Goal: Book appointment/travel/reservation

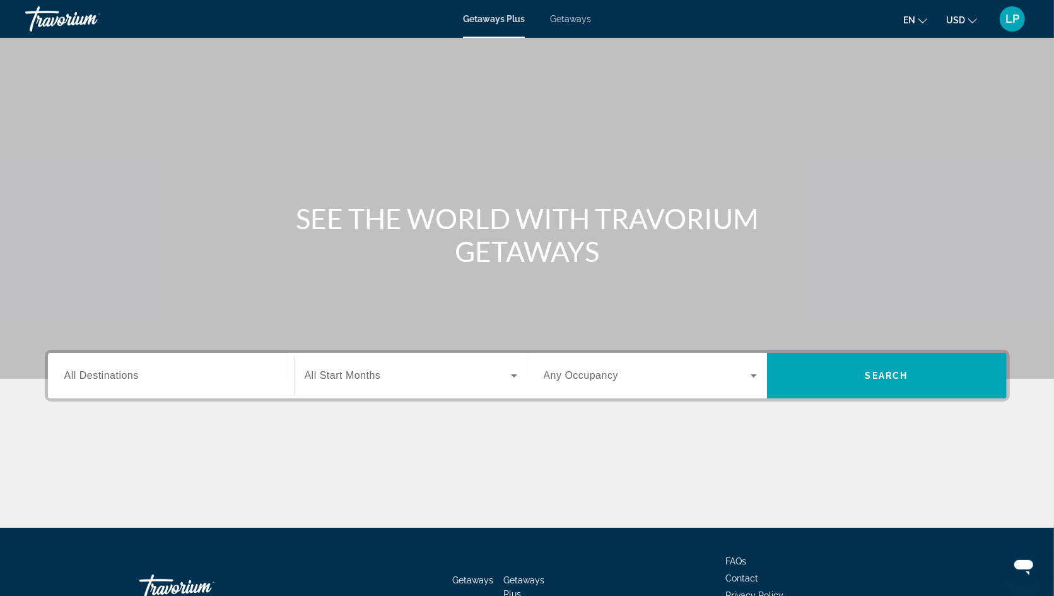
click at [567, 27] on div "Getaways Plus Getaways en English Español Français Italiano Português русский U…" at bounding box center [527, 19] width 1054 height 33
click at [569, 19] on span "Getaways" at bounding box center [570, 19] width 41 height 10
click at [109, 372] on span "All Destinations" at bounding box center [101, 375] width 74 height 11
click at [109, 372] on input "Destination All Destinations" at bounding box center [170, 376] width 213 height 15
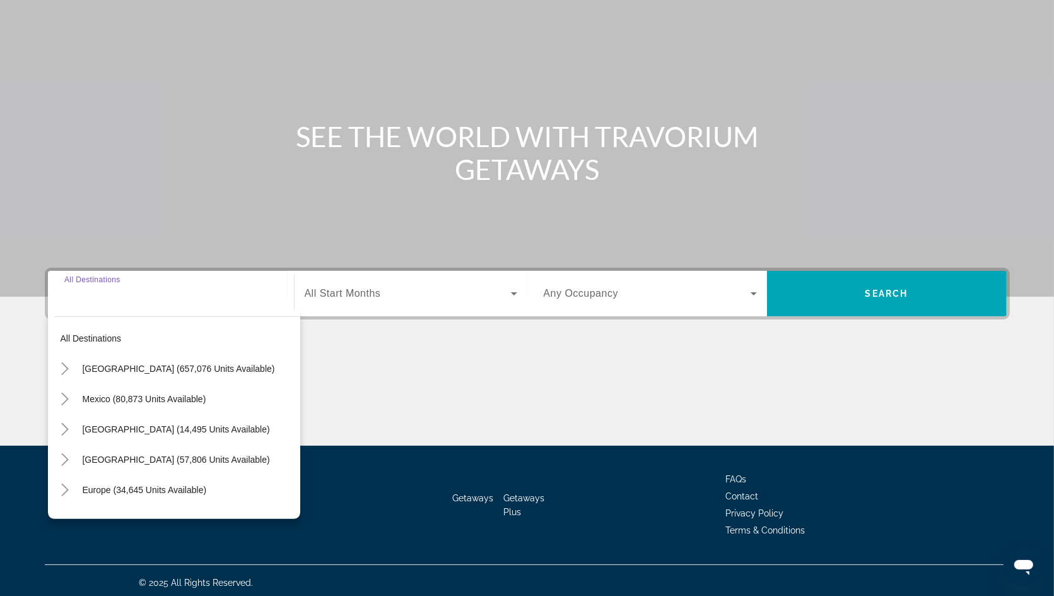
scroll to position [86, 0]
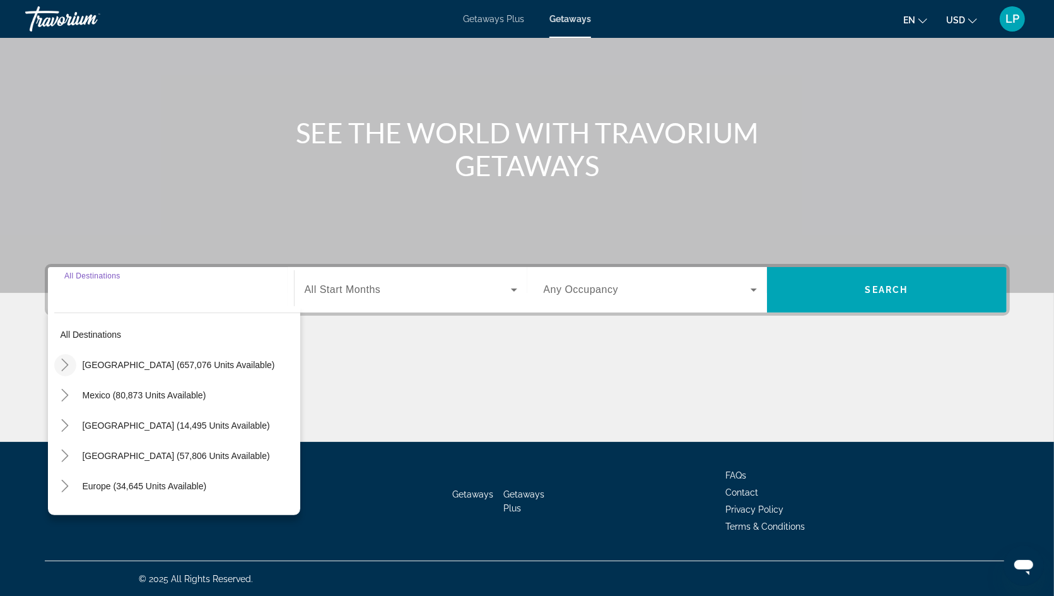
click at [66, 360] on icon "Toggle United States (657,076 units available)" at bounding box center [65, 364] width 13 height 13
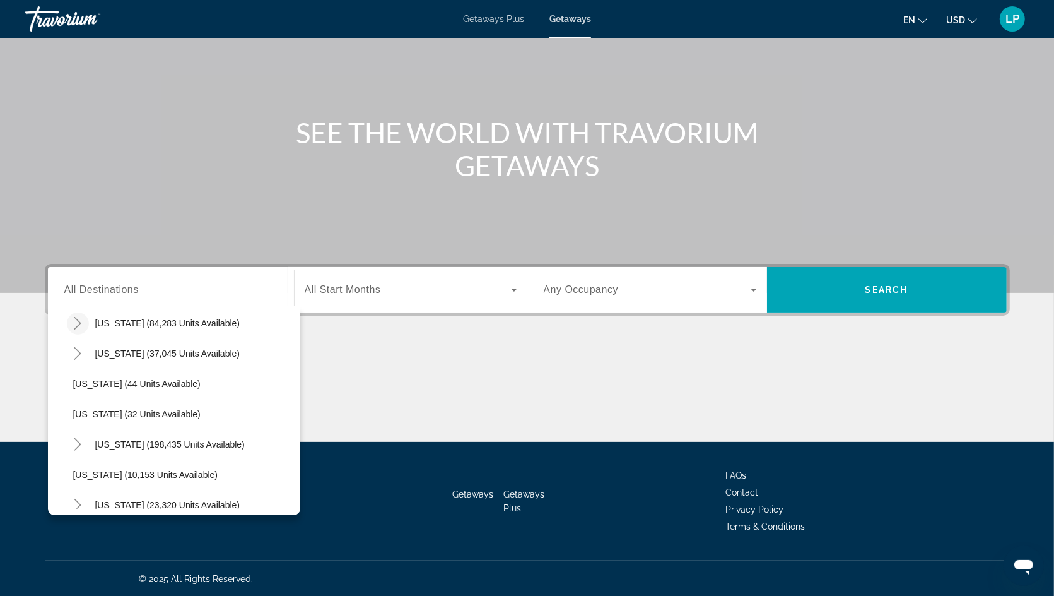
scroll to position [142, 0]
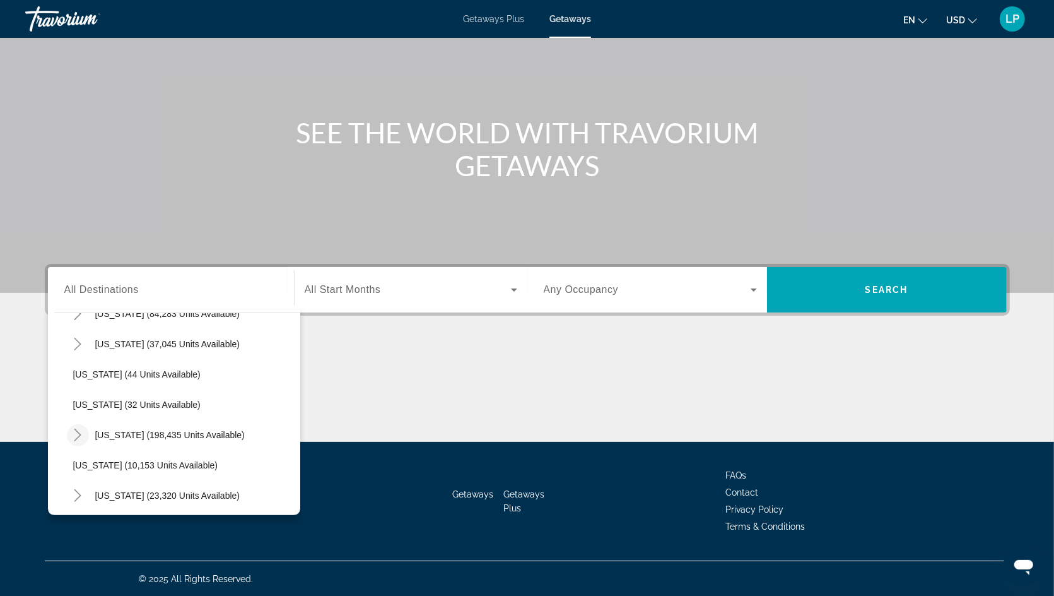
click at [80, 424] on mat-icon "Toggle Florida (198,435 units available)" at bounding box center [78, 435] width 22 height 22
click at [120, 460] on span "[GEOGRAPHIC_DATA] (84,577 units available)" at bounding box center [179, 465] width 187 height 10
type input "**********"
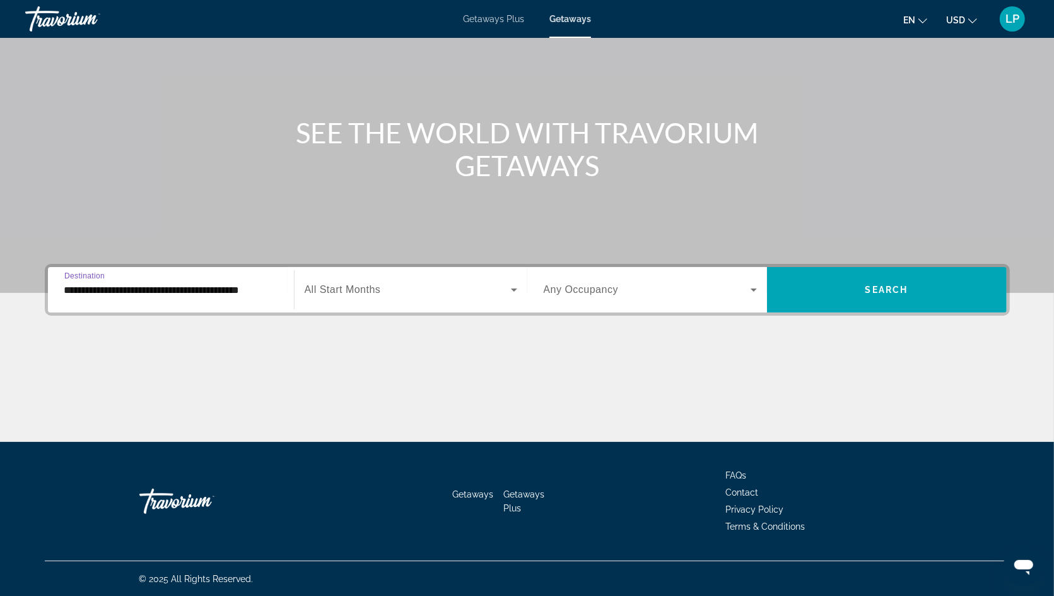
click at [410, 292] on span "Search widget" at bounding box center [408, 289] width 206 height 15
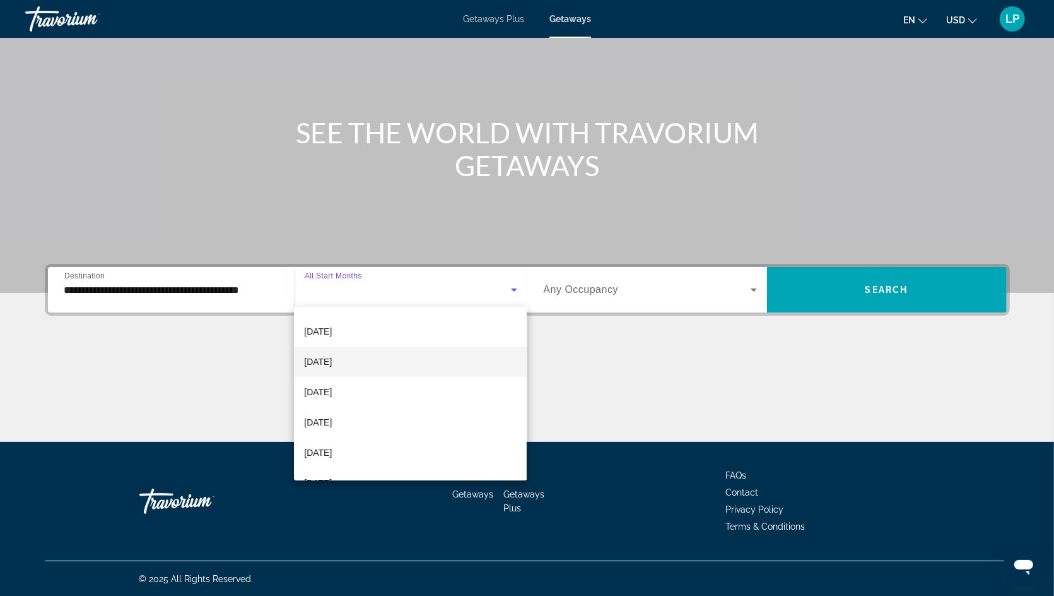
scroll to position [87, 0]
click at [332, 421] on span "[DATE]" at bounding box center [318, 421] width 28 height 15
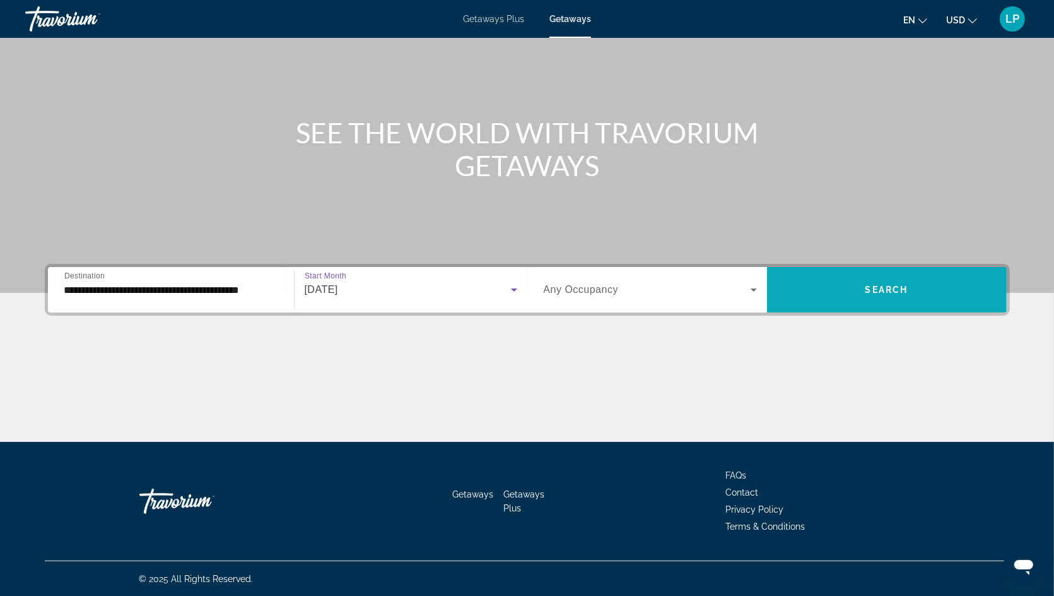
click at [861, 290] on span "Search widget" at bounding box center [887, 290] width 240 height 30
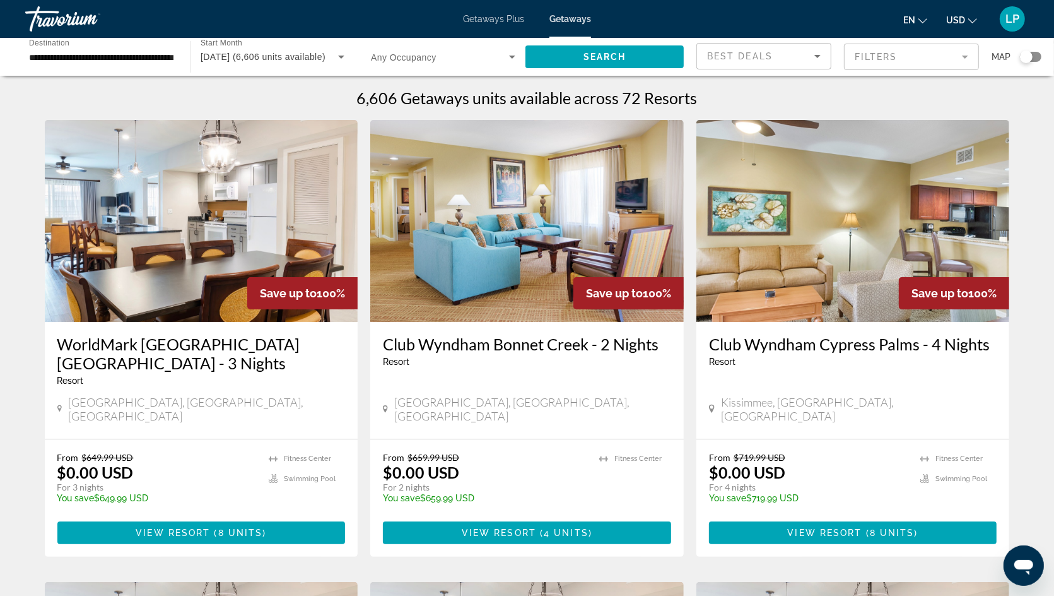
click at [48, 54] on input "**********" at bounding box center [101, 57] width 145 height 15
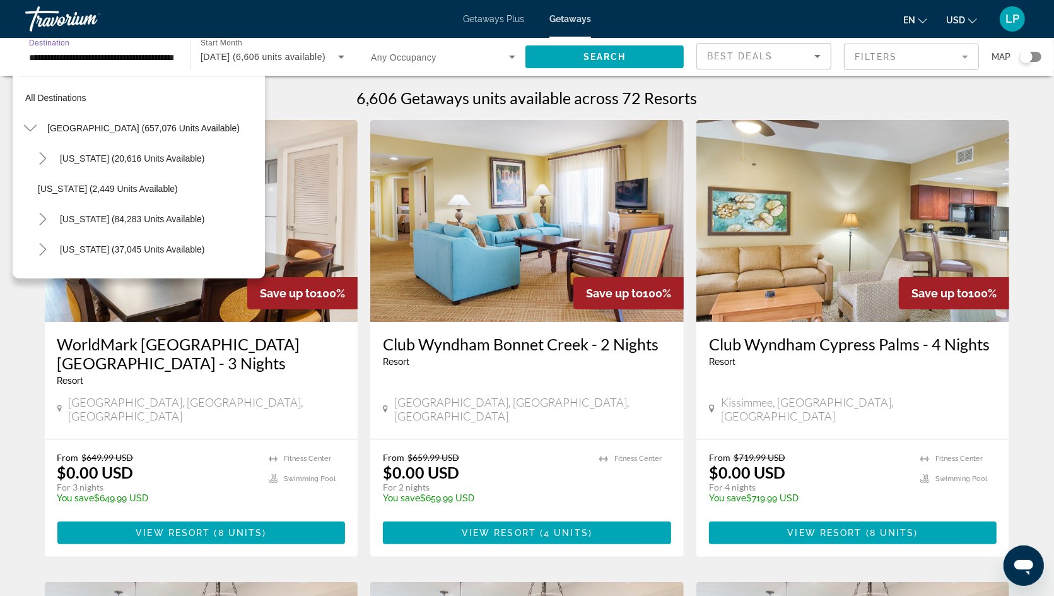
scroll to position [196, 0]
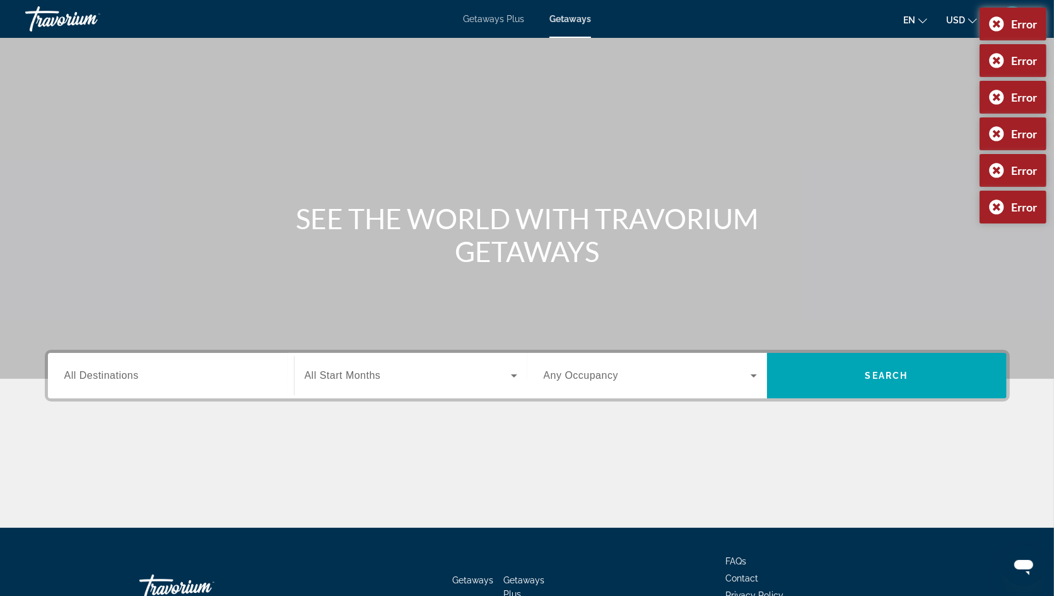
click at [108, 386] on div "Search widget" at bounding box center [170, 376] width 213 height 36
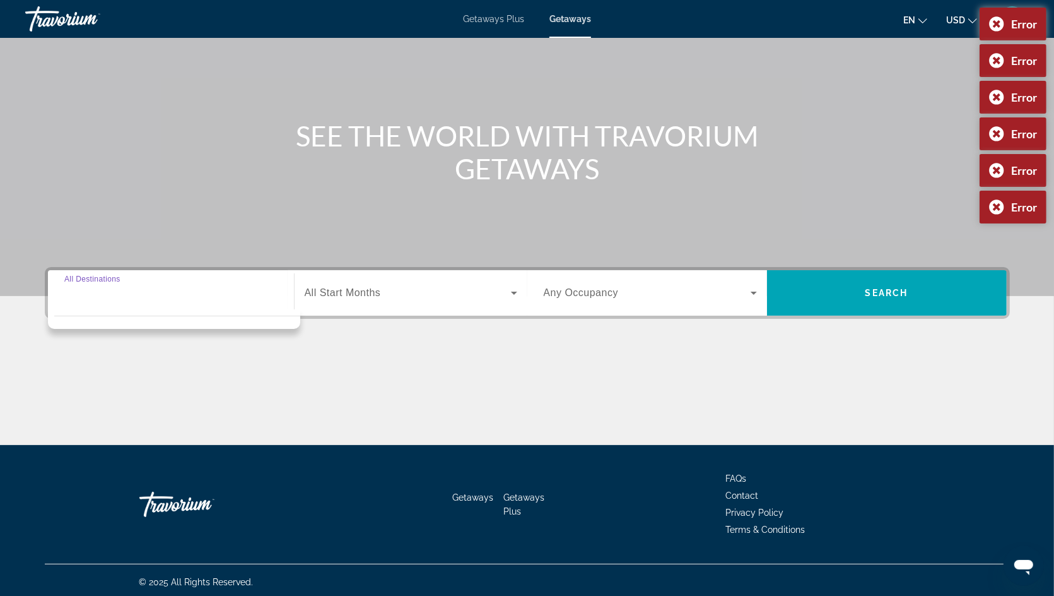
scroll to position [86, 0]
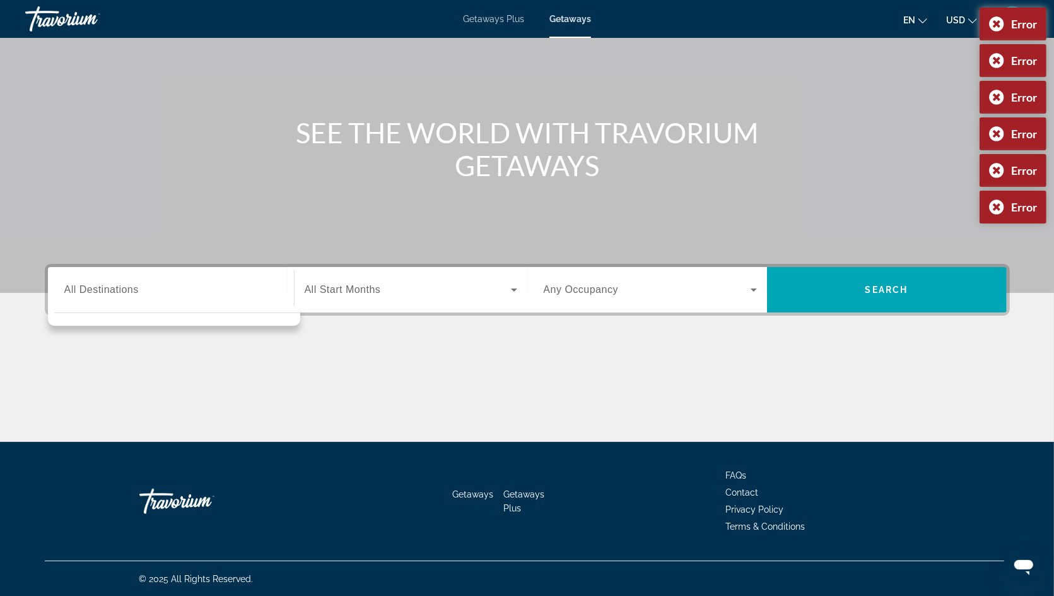
click at [89, 278] on div "Destination All Destinations" at bounding box center [170, 290] width 213 height 36
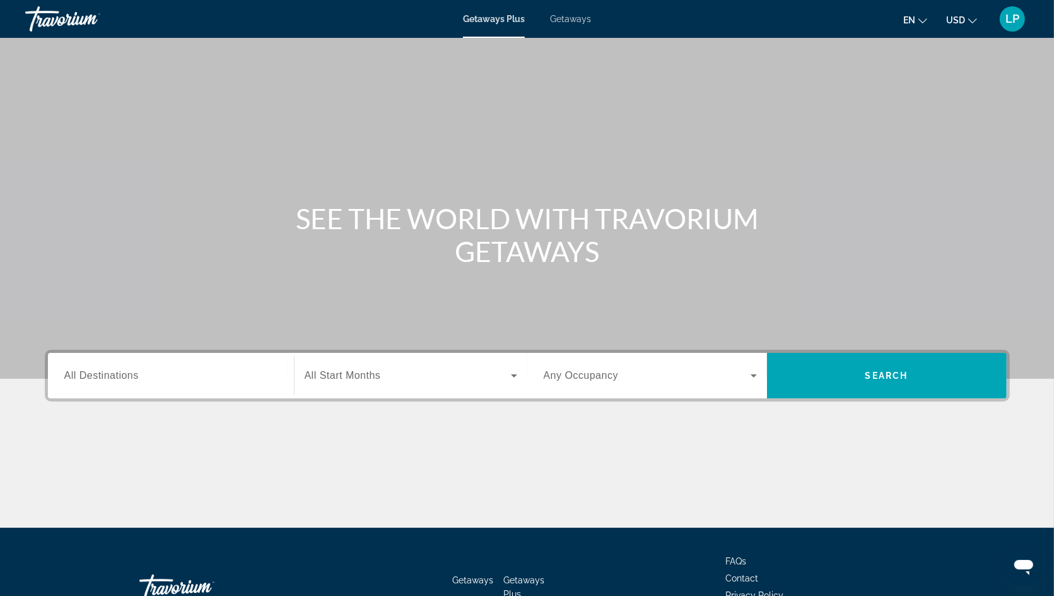
click at [564, 18] on span "Getaways" at bounding box center [570, 19] width 41 height 10
click at [124, 381] on span "All Destinations" at bounding box center [101, 375] width 74 height 11
click at [124, 381] on input "Destination All Destinations" at bounding box center [170, 376] width 213 height 15
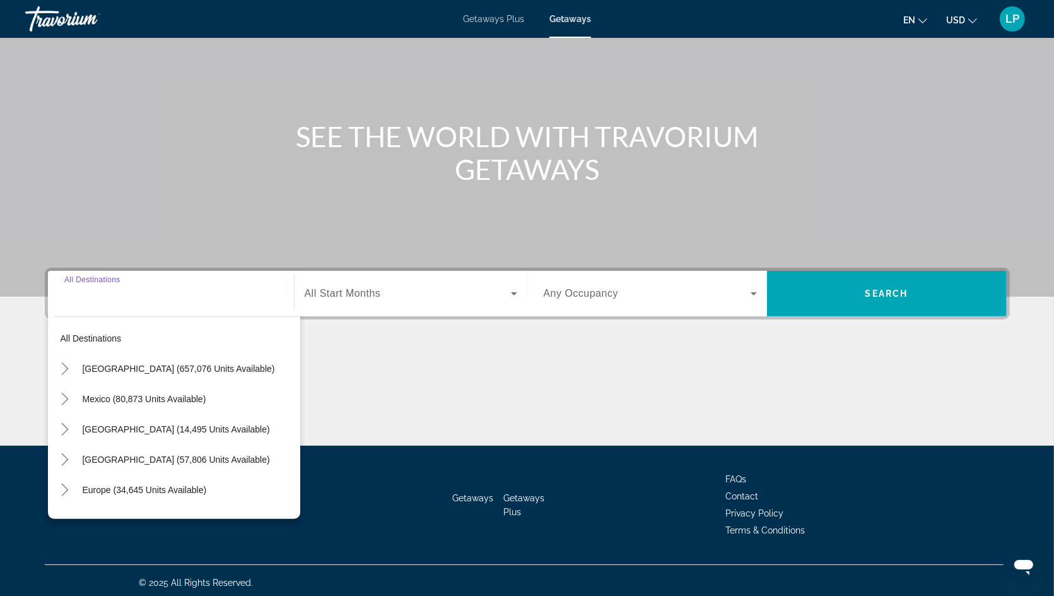
scroll to position [86, 0]
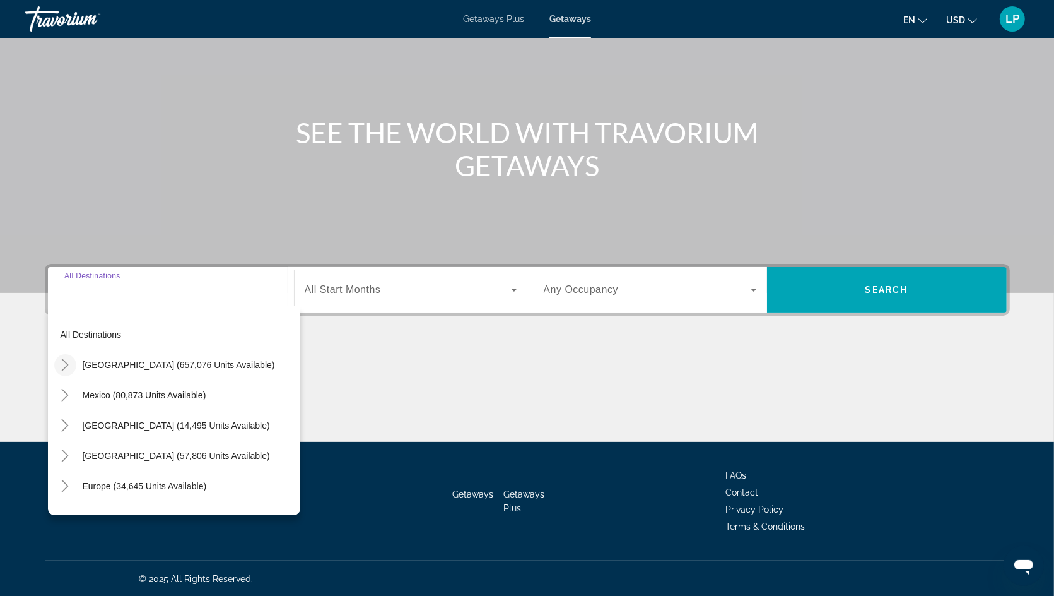
click at [68, 359] on icon "Toggle United States (657,076 units available)" at bounding box center [65, 364] width 13 height 13
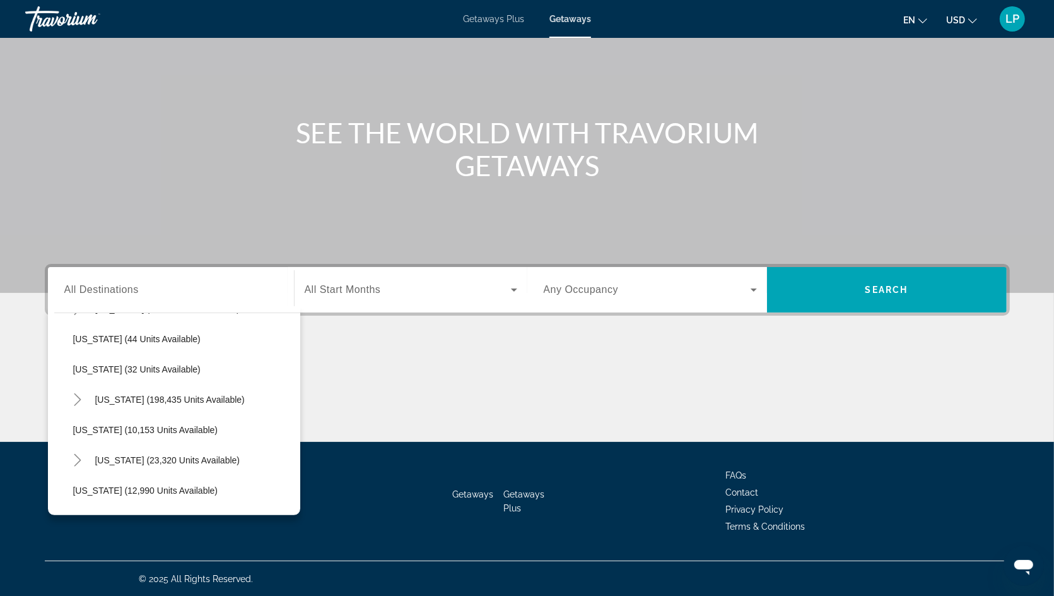
scroll to position [193, 0]
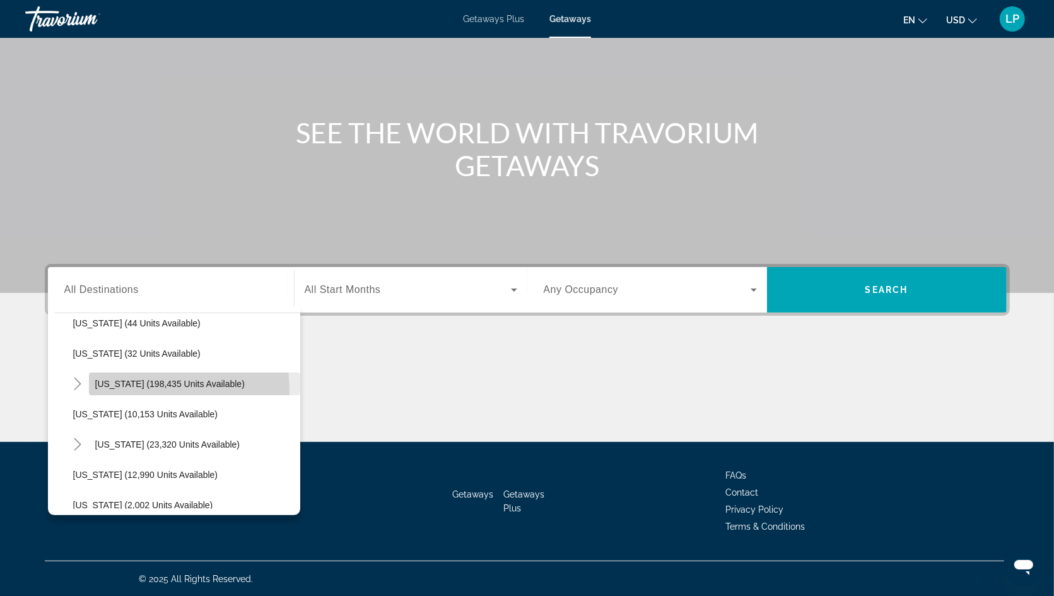
click at [131, 390] on span "Search widget" at bounding box center [194, 384] width 211 height 30
type input "**********"
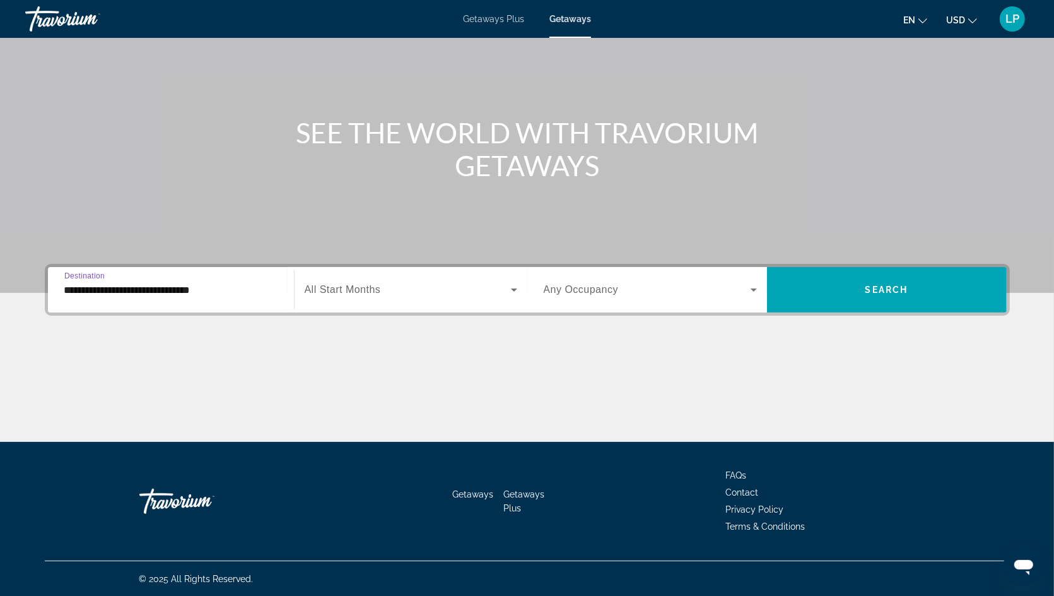
click at [350, 298] on div "Search widget" at bounding box center [411, 289] width 213 height 35
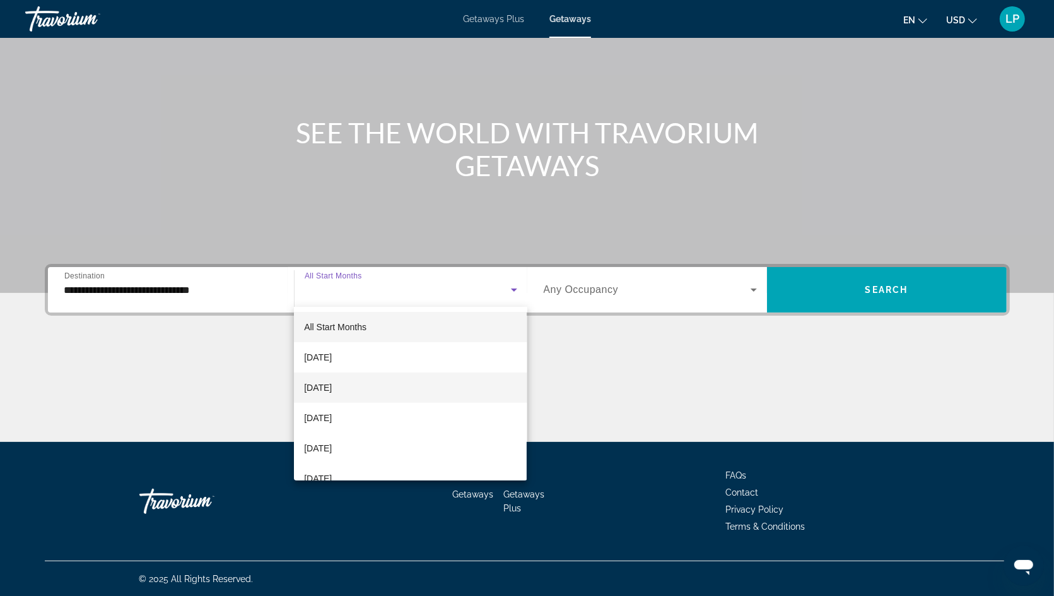
click at [331, 391] on span "[DATE]" at bounding box center [318, 387] width 28 height 15
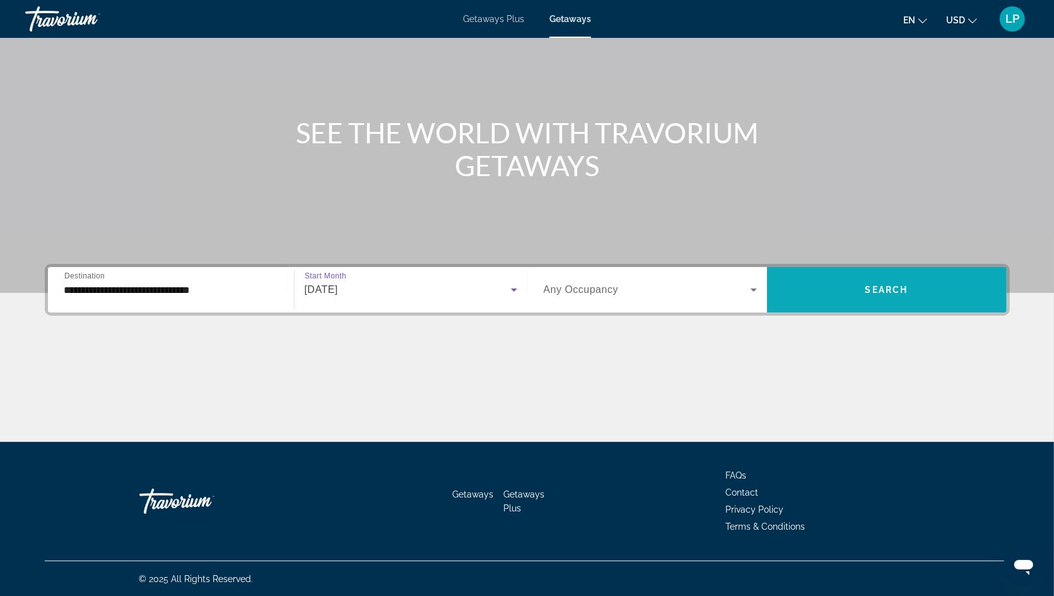
click at [753, 278] on span "Search widget" at bounding box center [887, 290] width 240 height 30
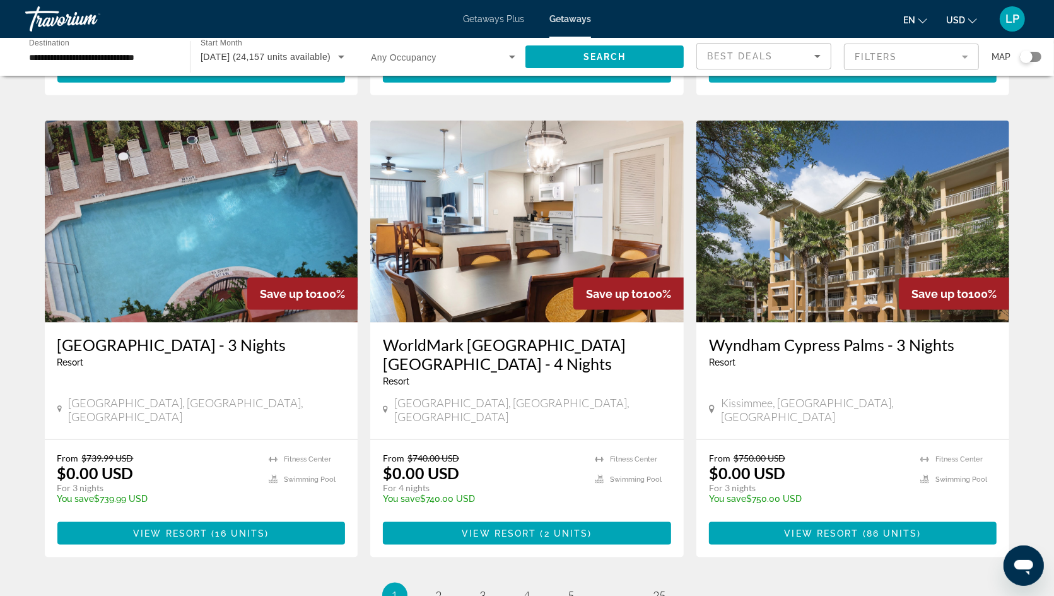
scroll to position [1354, 0]
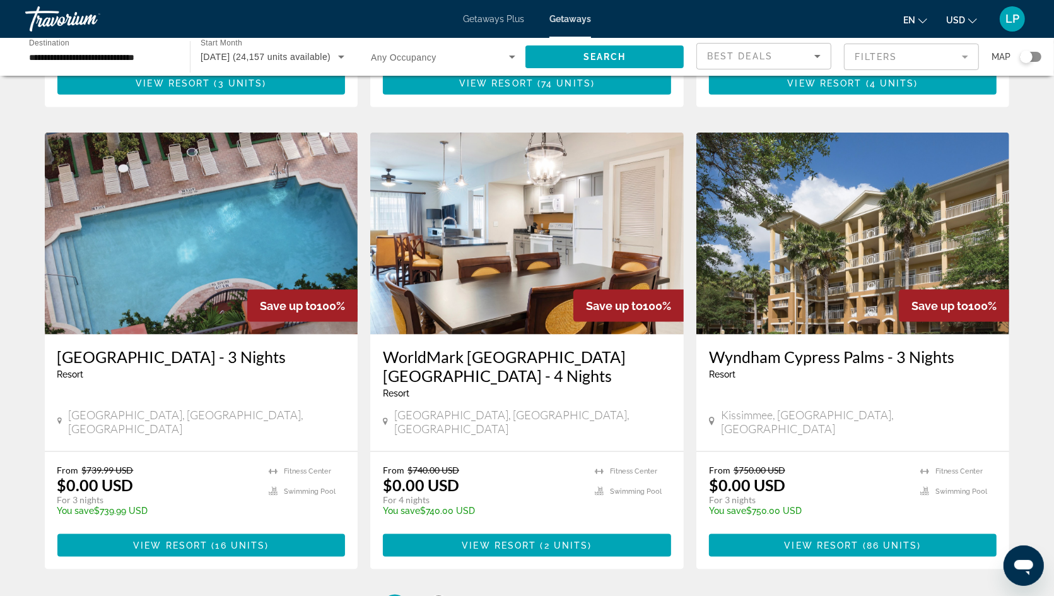
click at [437, 595] on span "2" at bounding box center [439, 607] width 6 height 14
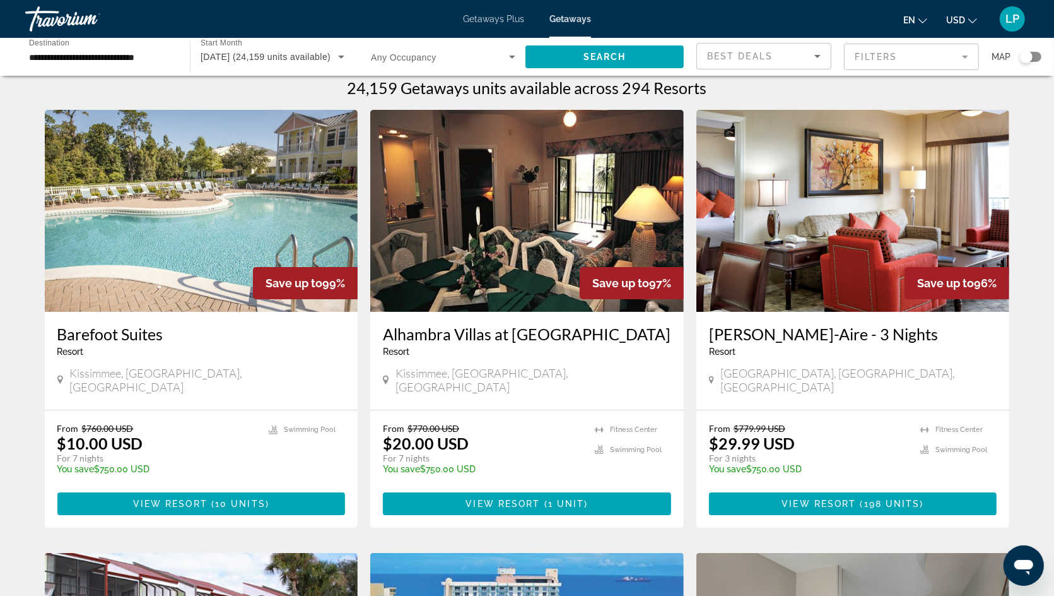
scroll to position [11, 0]
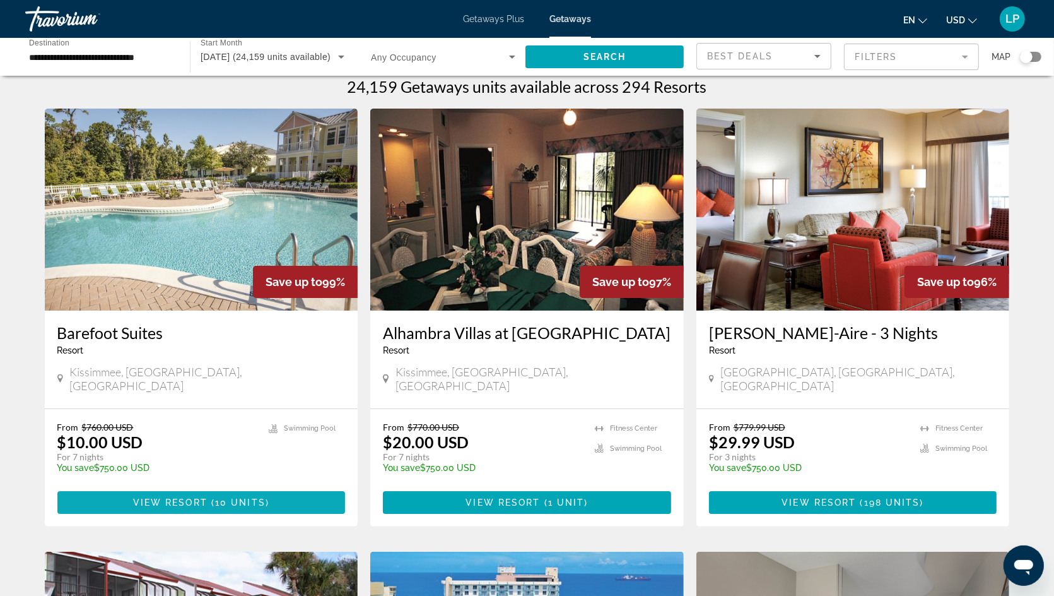
click at [168, 497] on span "View Resort" at bounding box center [170, 502] width 74 height 10
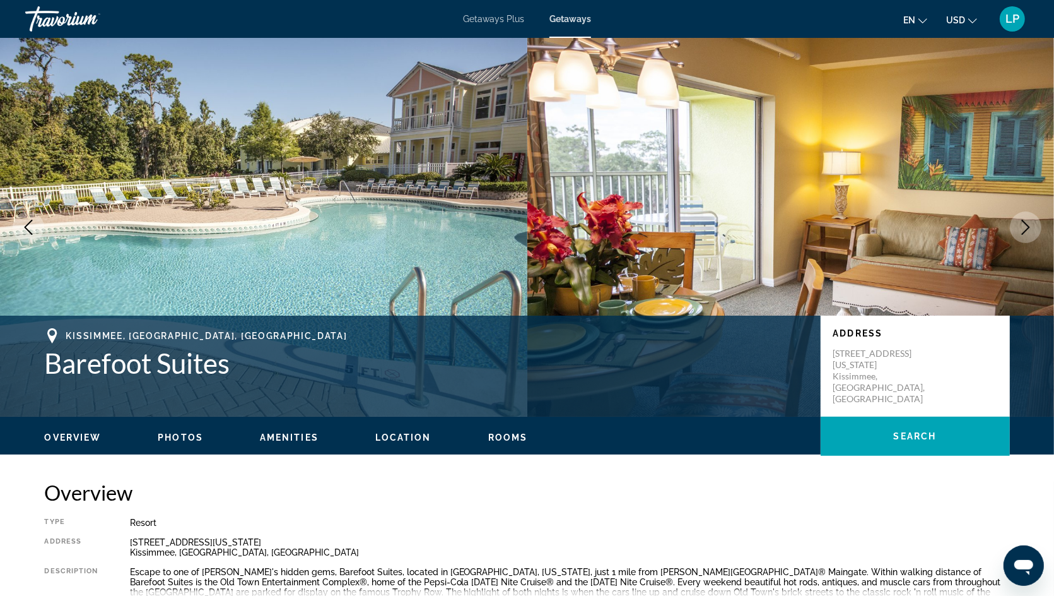
click at [179, 428] on div "Overview Photos Amenities Location Rooms Search" at bounding box center [528, 435] width 1016 height 39
click at [175, 439] on span "Photos" at bounding box center [180, 437] width 45 height 10
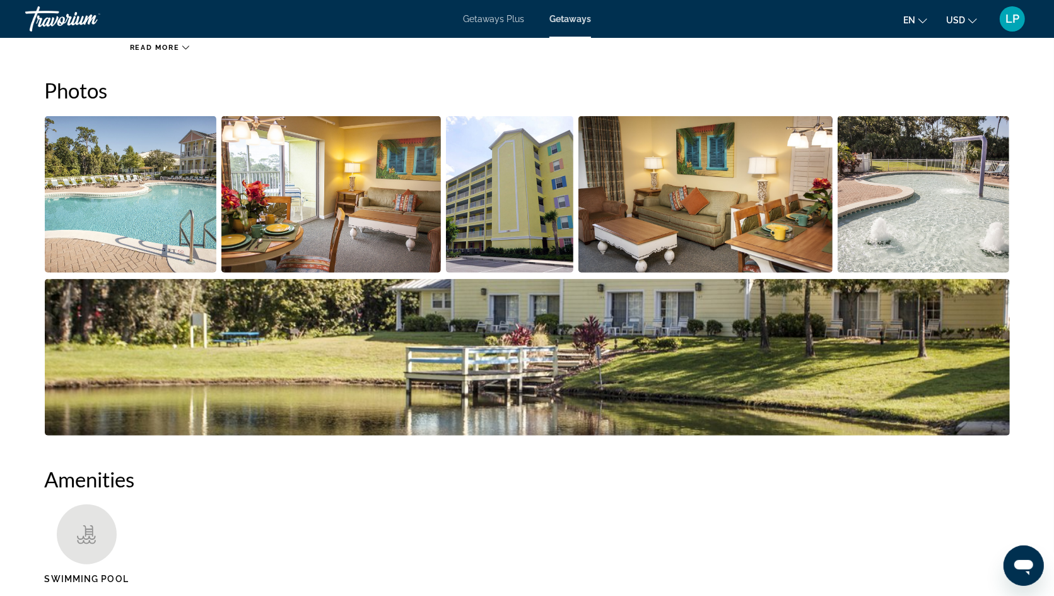
scroll to position [572, 0]
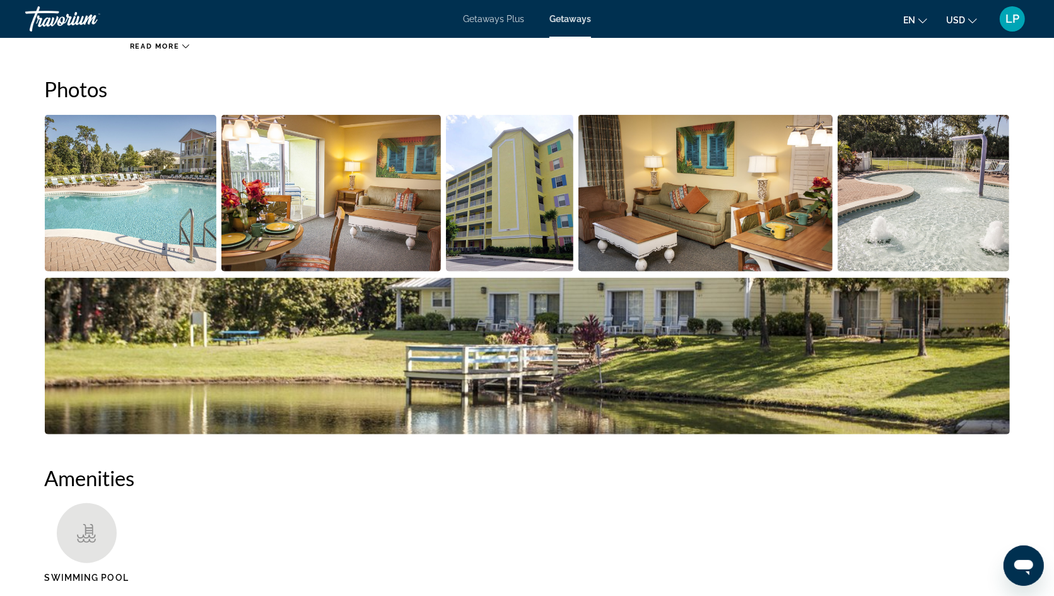
click at [127, 222] on img "Open full-screen image slider" at bounding box center [131, 193] width 172 height 156
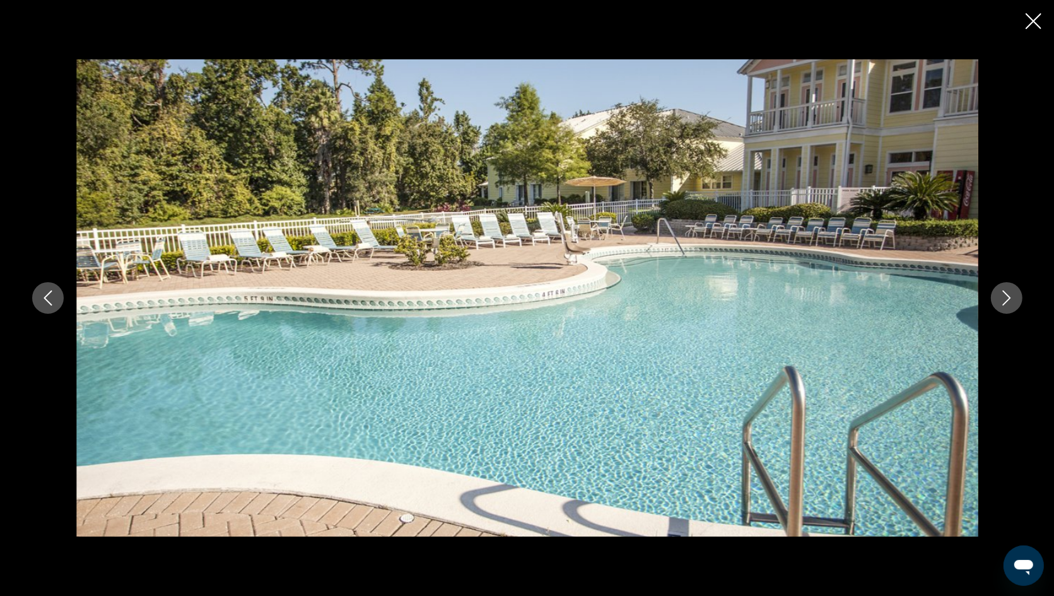
click at [753, 293] on icon "Next image" at bounding box center [1007, 297] width 15 height 15
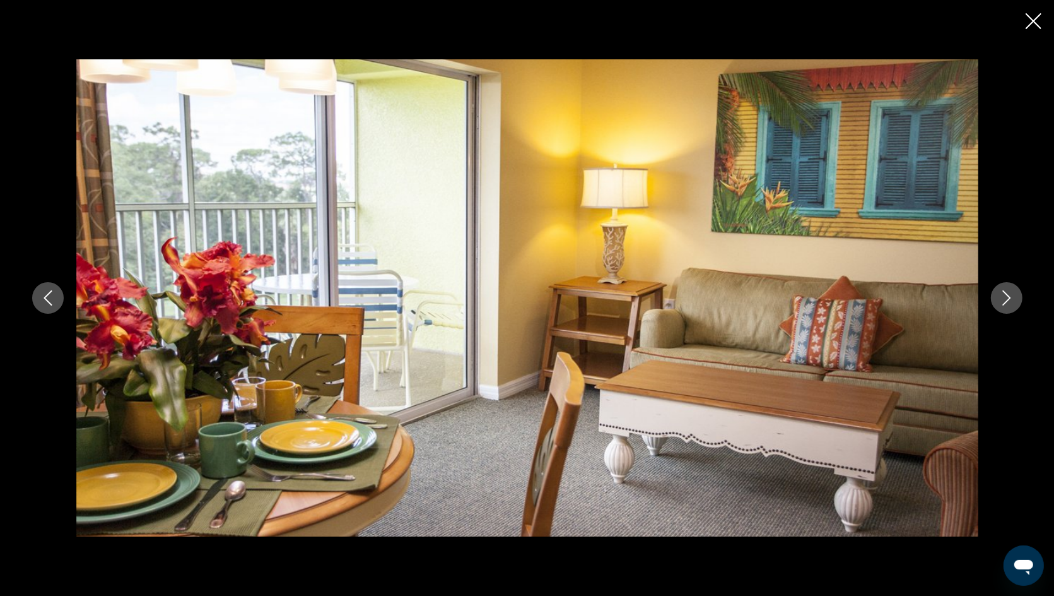
click at [753, 293] on icon "Next image" at bounding box center [1007, 297] width 8 height 15
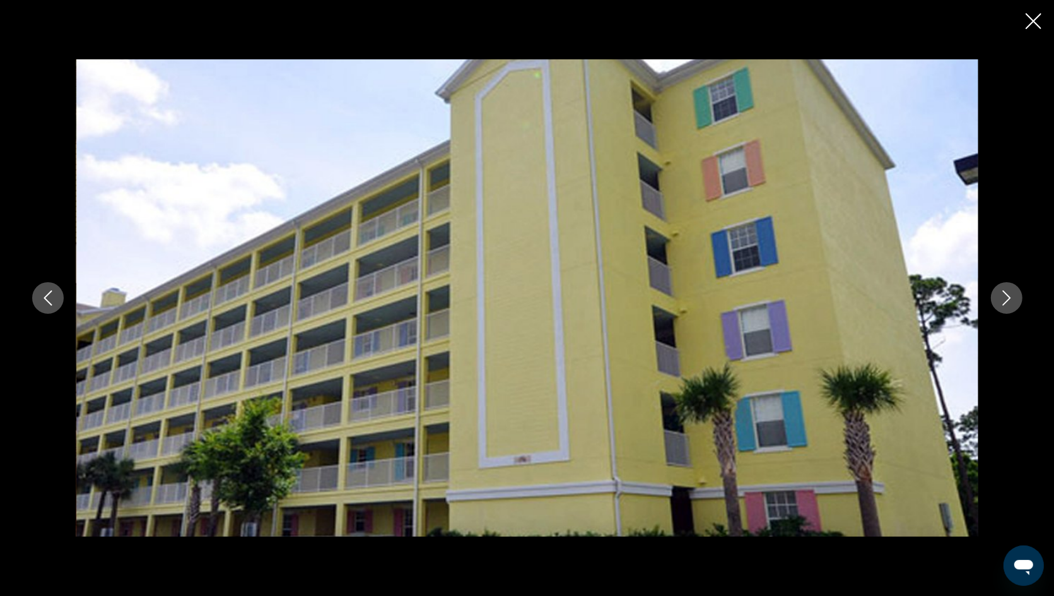
click at [753, 293] on icon "Next image" at bounding box center [1007, 297] width 8 height 15
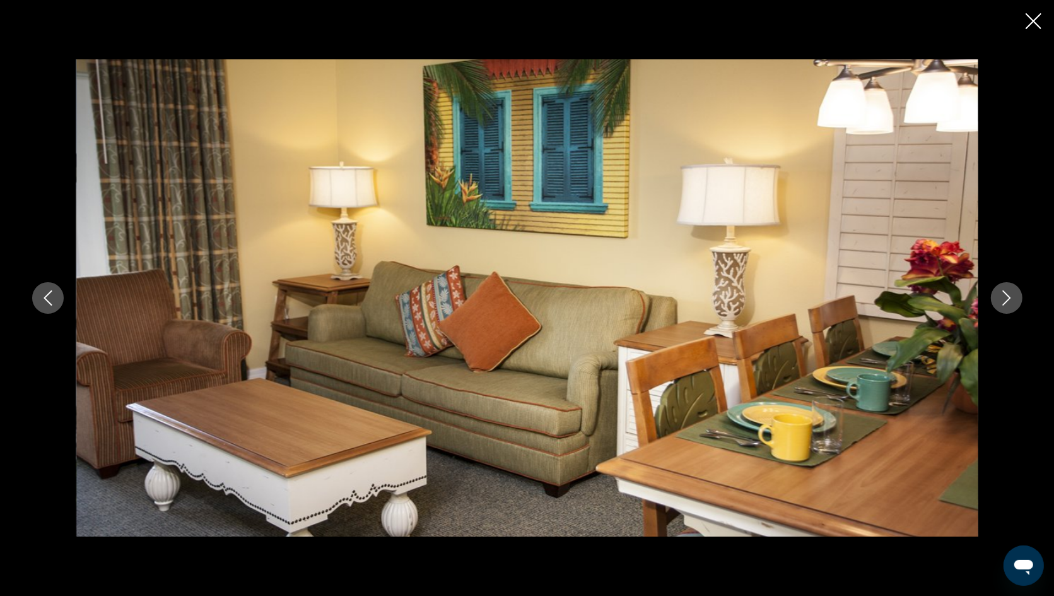
click at [753, 293] on icon "Next image" at bounding box center [1007, 297] width 8 height 15
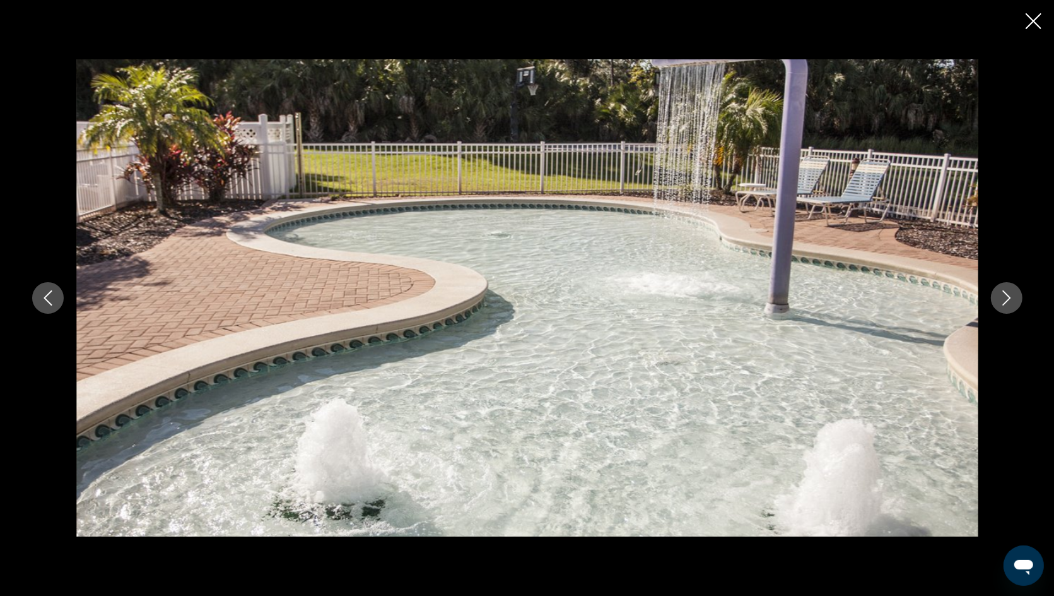
click at [753, 293] on icon "Next image" at bounding box center [1007, 297] width 8 height 15
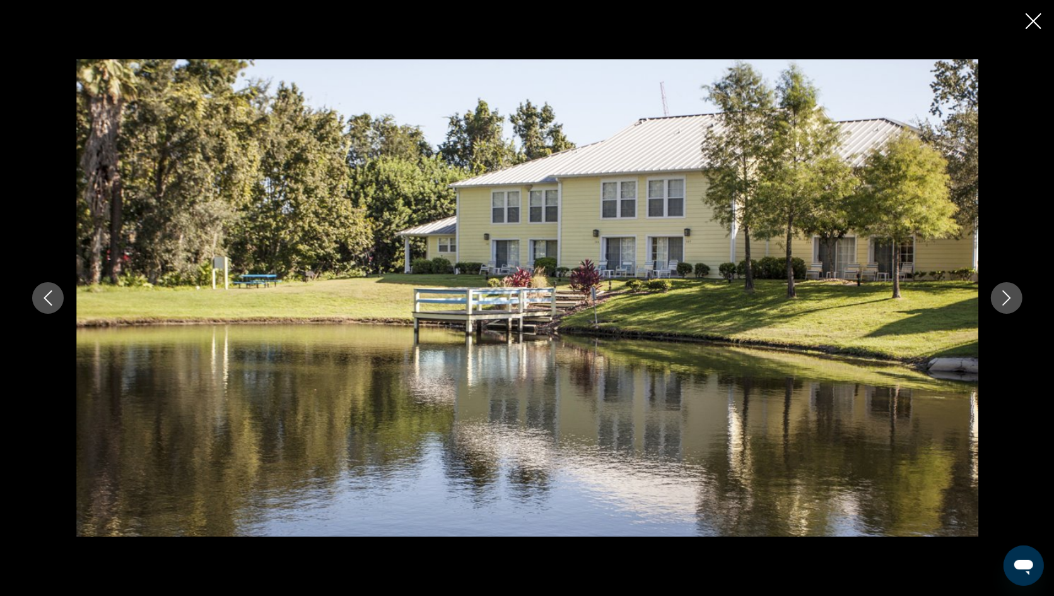
click at [753, 293] on icon "Next image" at bounding box center [1007, 297] width 8 height 15
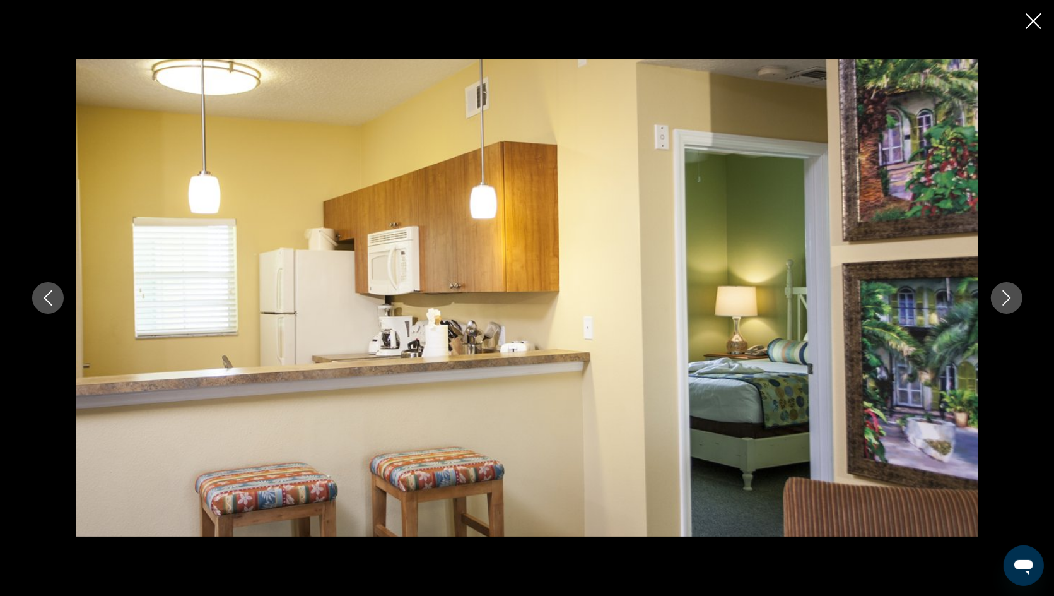
click at [753, 293] on icon "Next image" at bounding box center [1007, 297] width 8 height 15
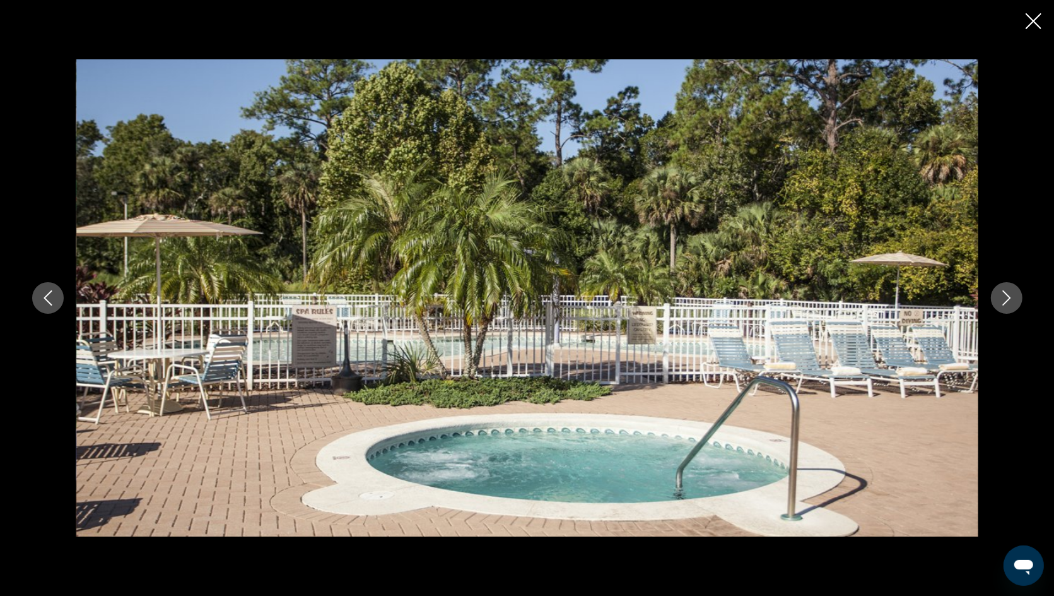
click at [753, 293] on icon "Next image" at bounding box center [1007, 297] width 8 height 15
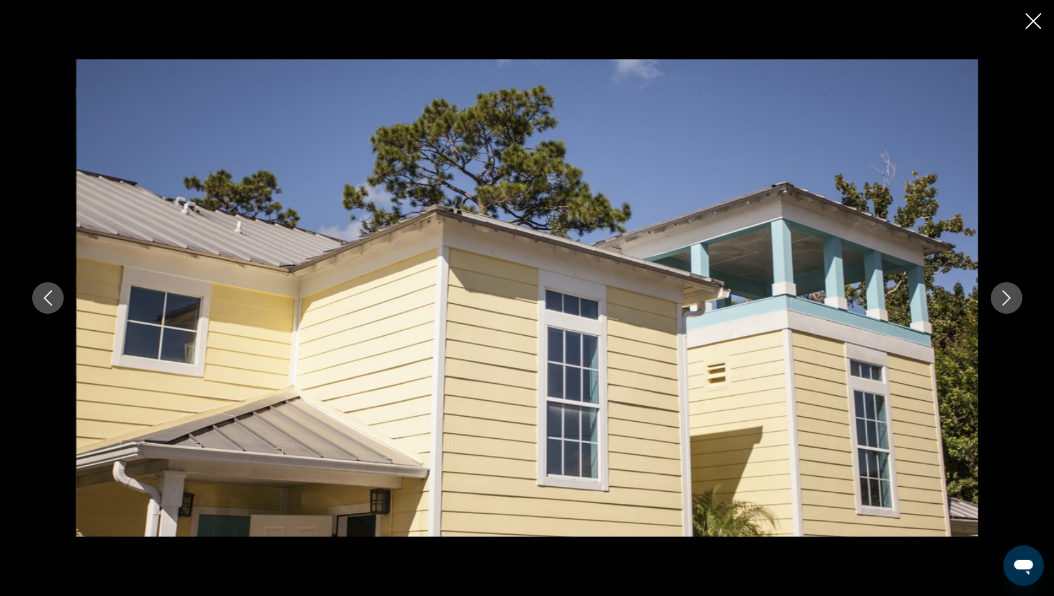
click at [753, 23] on icon "Close slideshow" at bounding box center [1034, 21] width 16 height 16
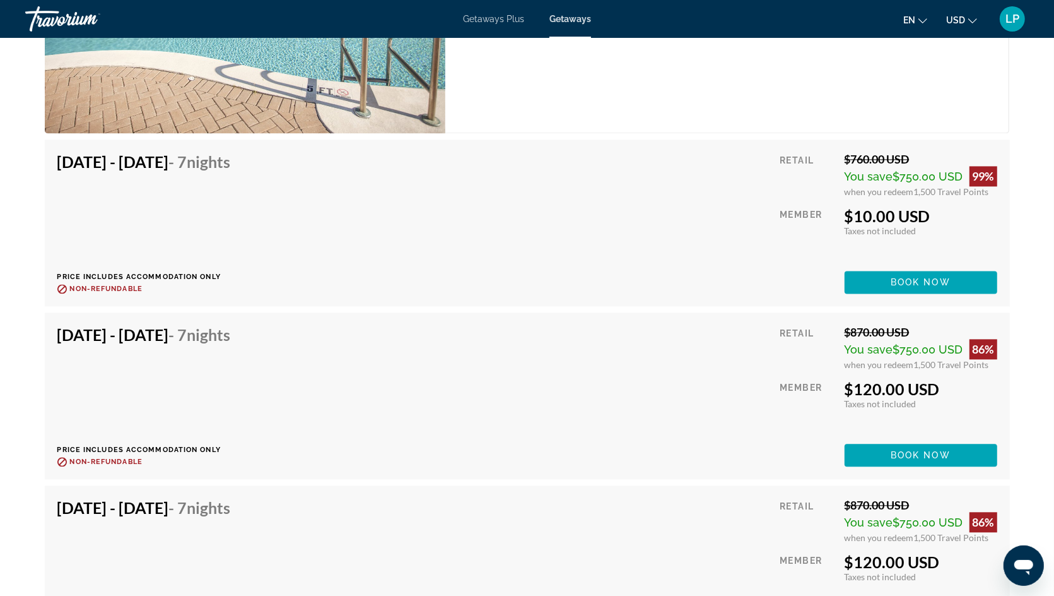
scroll to position [2231, 0]
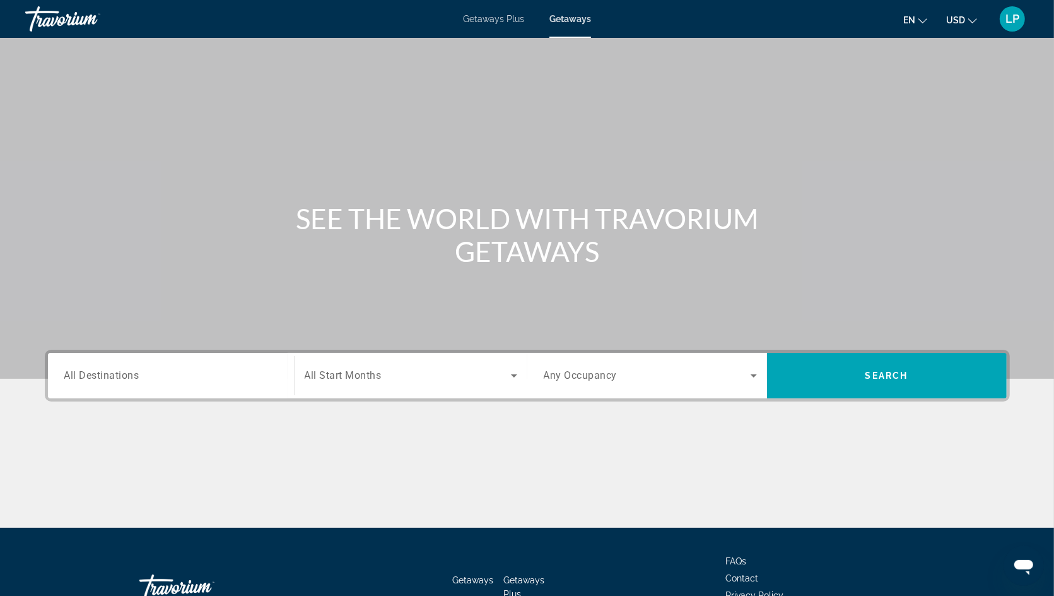
click at [118, 374] on span "All Destinations" at bounding box center [101, 375] width 75 height 12
click at [118, 374] on input "Destination All Destinations" at bounding box center [170, 376] width 213 height 15
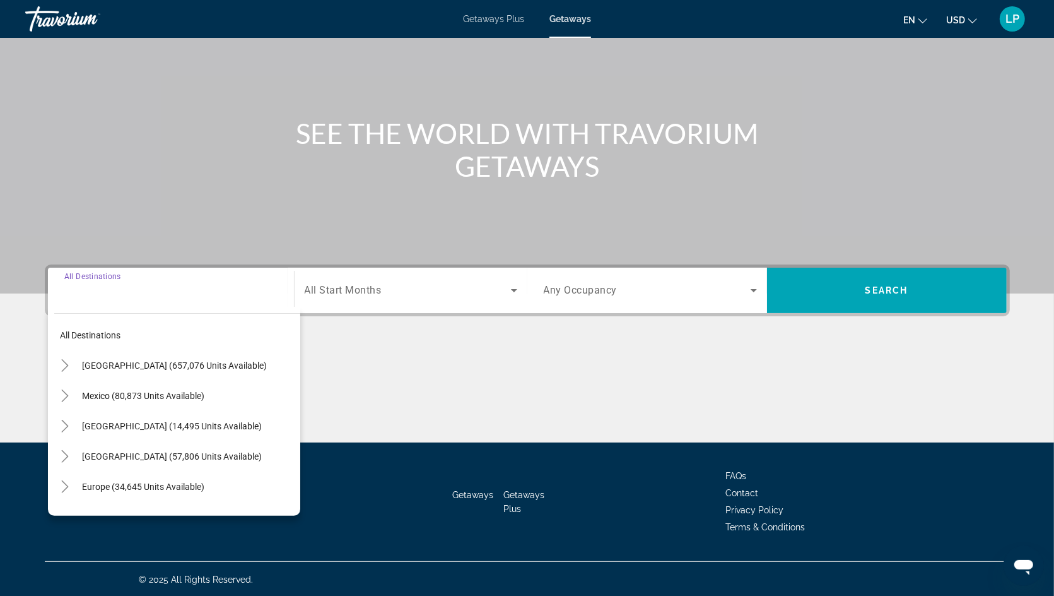
scroll to position [86, 0]
click at [66, 362] on icon "Toggle United States (657,076 units available)" at bounding box center [65, 364] width 7 height 13
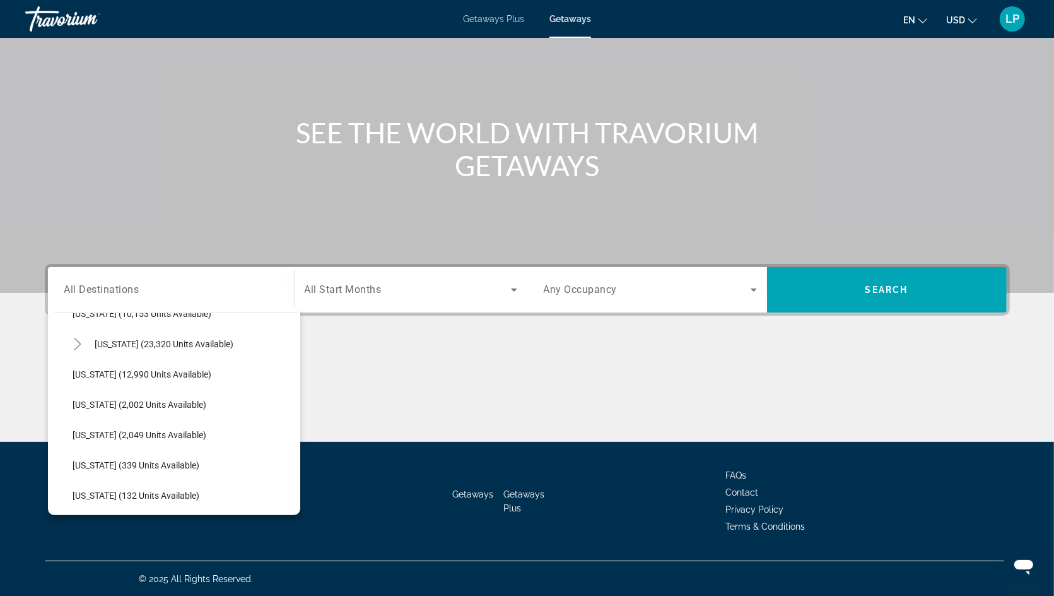
scroll to position [302, 0]
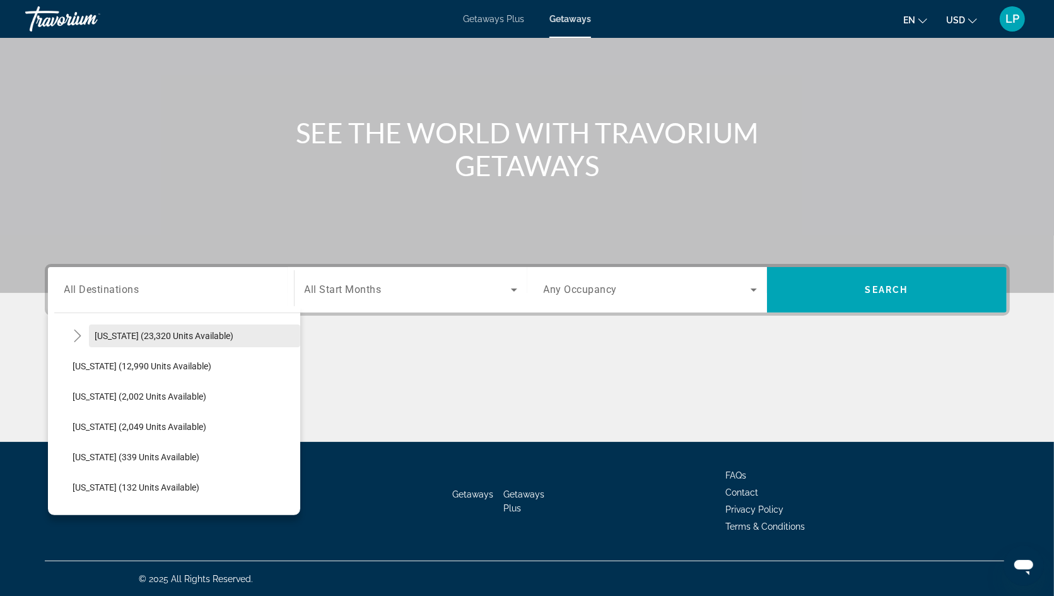
click at [118, 340] on span "Search widget" at bounding box center [194, 336] width 211 height 30
type input "**********"
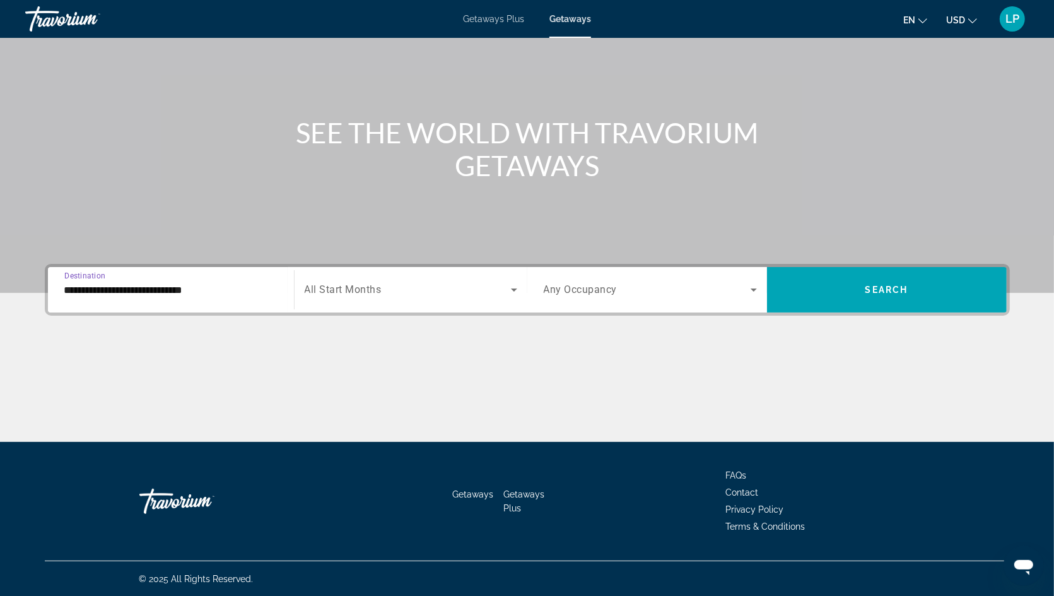
click at [357, 298] on div "Search widget" at bounding box center [411, 289] width 213 height 35
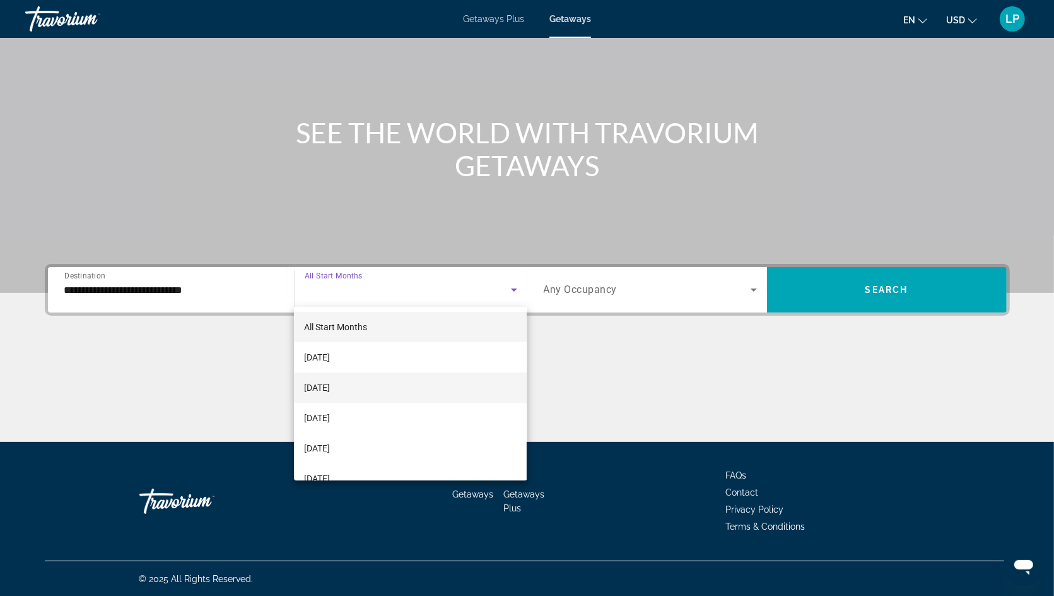
click at [350, 397] on mat-option "[DATE]" at bounding box center [410, 387] width 233 height 30
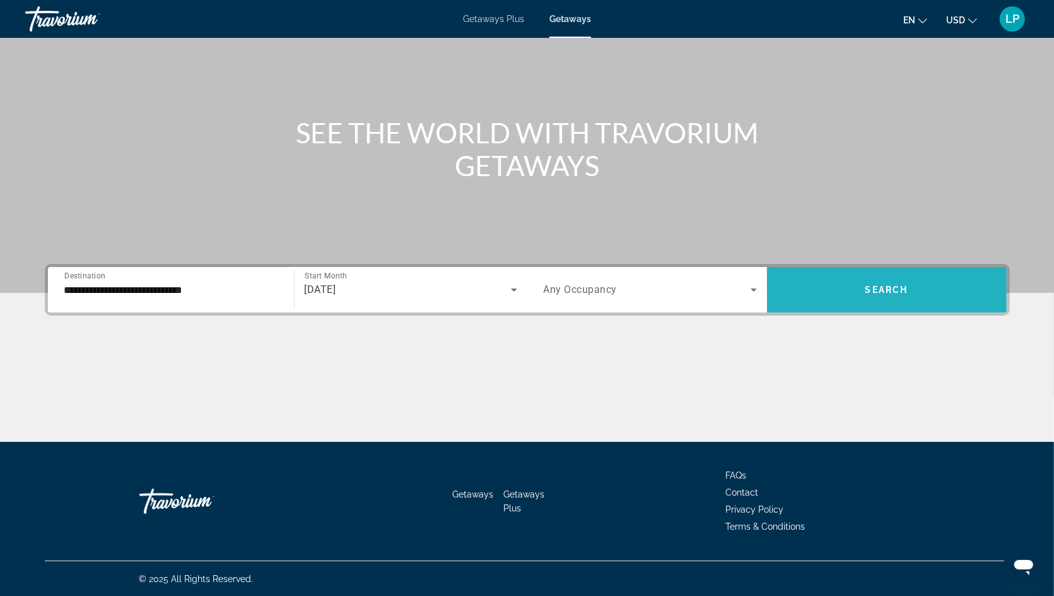
click at [753, 290] on span "Search widget" at bounding box center [887, 290] width 240 height 30
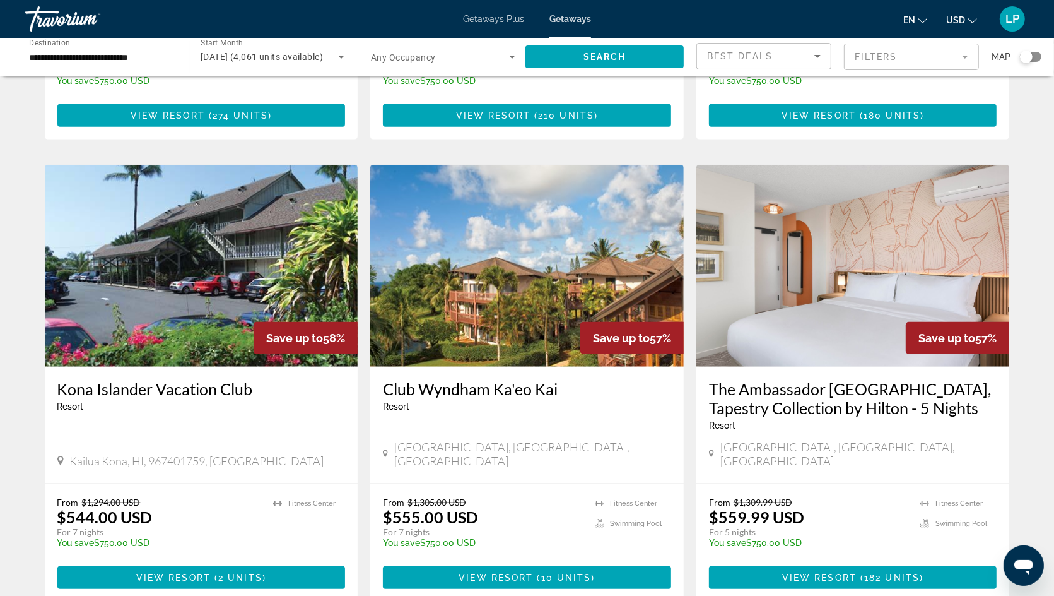
scroll to position [911, 0]
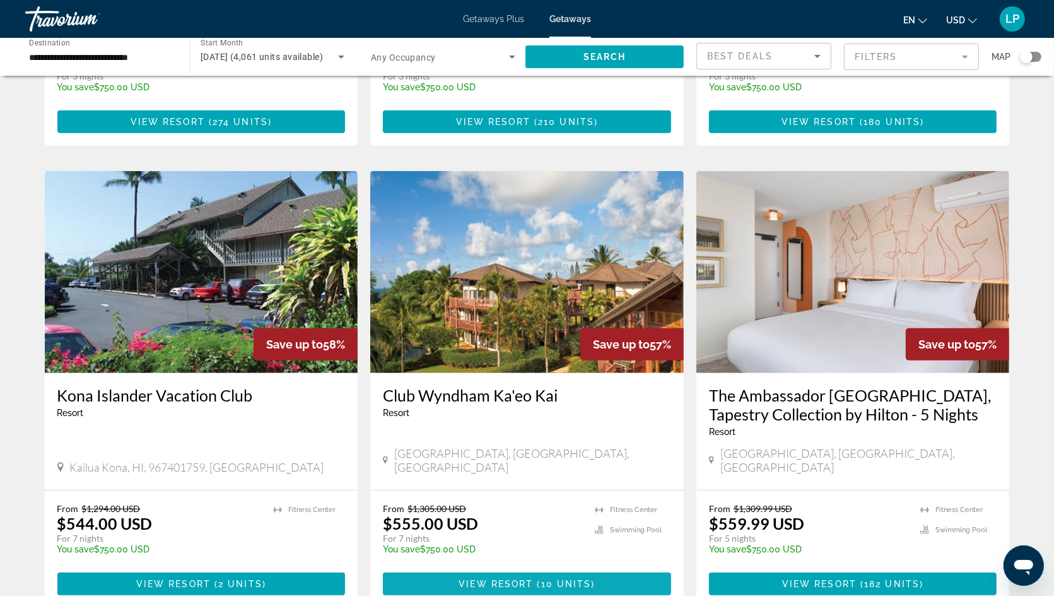
click at [497, 579] on span "View Resort" at bounding box center [496, 584] width 74 height 10
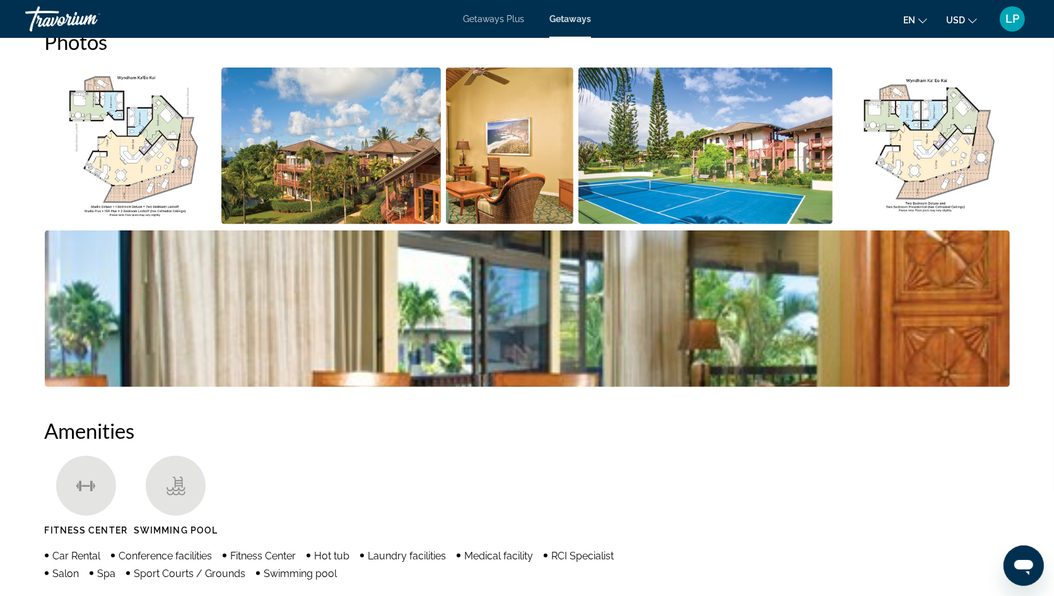
scroll to position [587, 0]
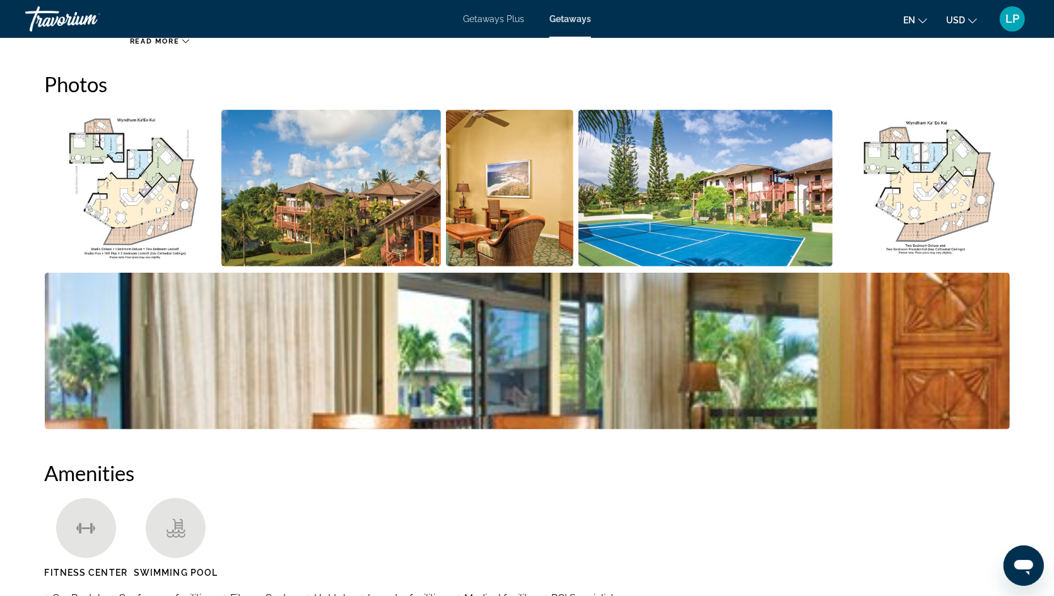
click at [374, 191] on img "Open full-screen image slider" at bounding box center [331, 188] width 220 height 156
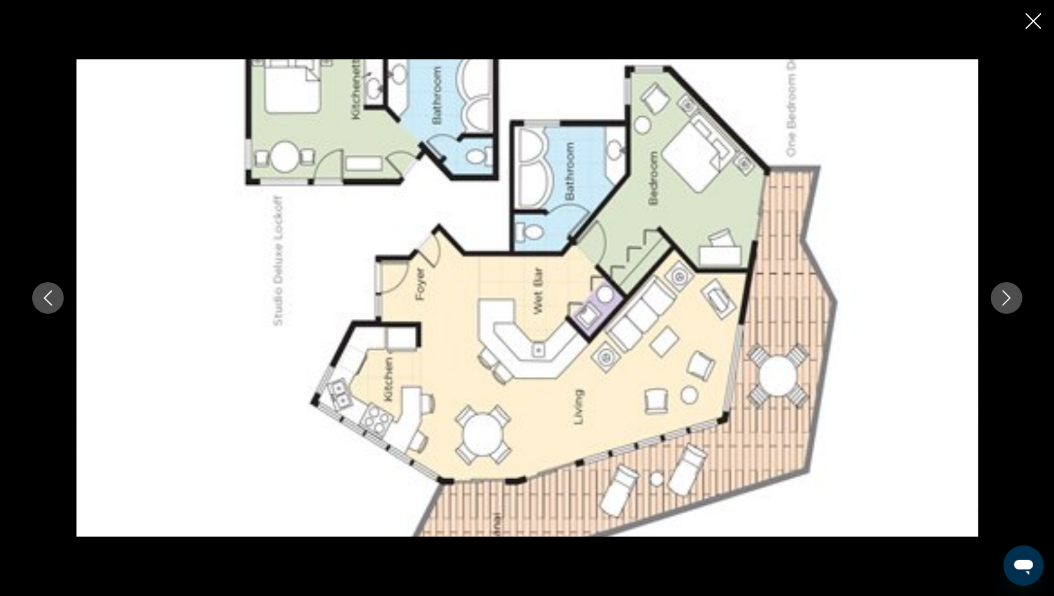
click at [753, 300] on icon "Next image" at bounding box center [1007, 297] width 15 height 15
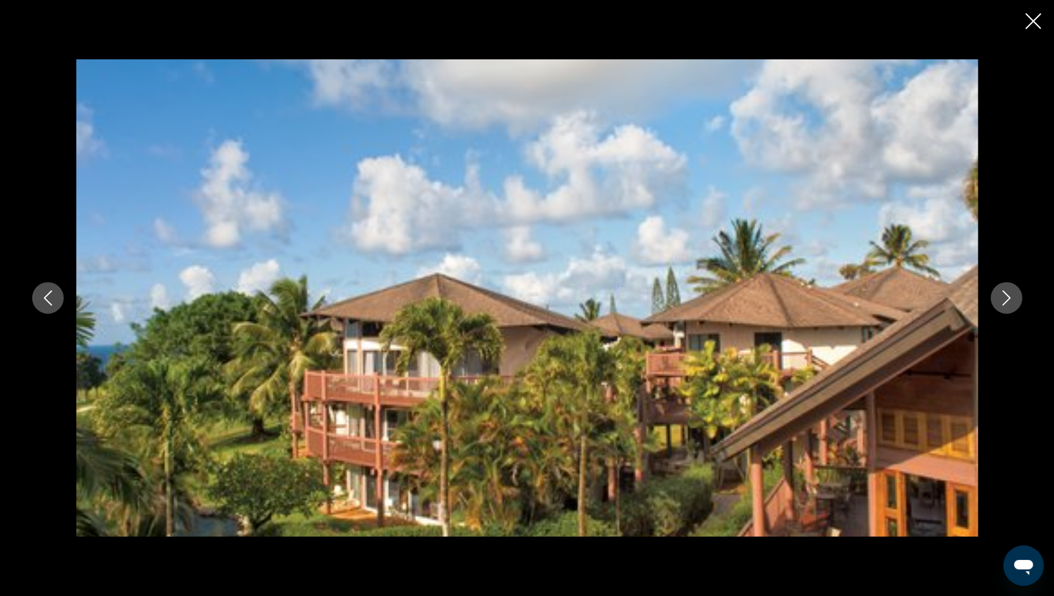
click at [753, 297] on icon "Next image" at bounding box center [1007, 297] width 15 height 15
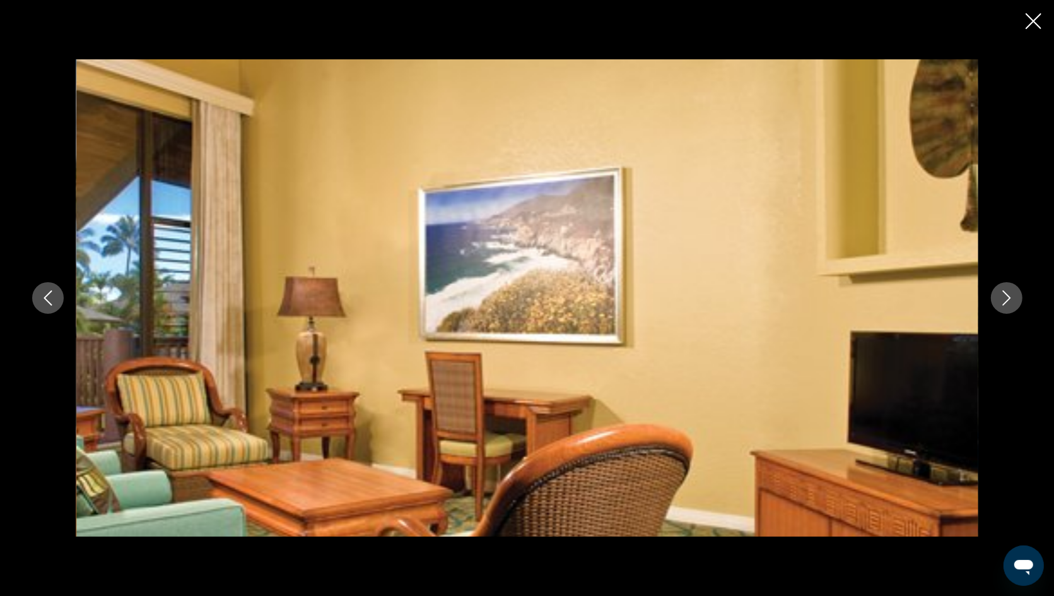
click at [753, 297] on icon "Next image" at bounding box center [1007, 297] width 15 height 15
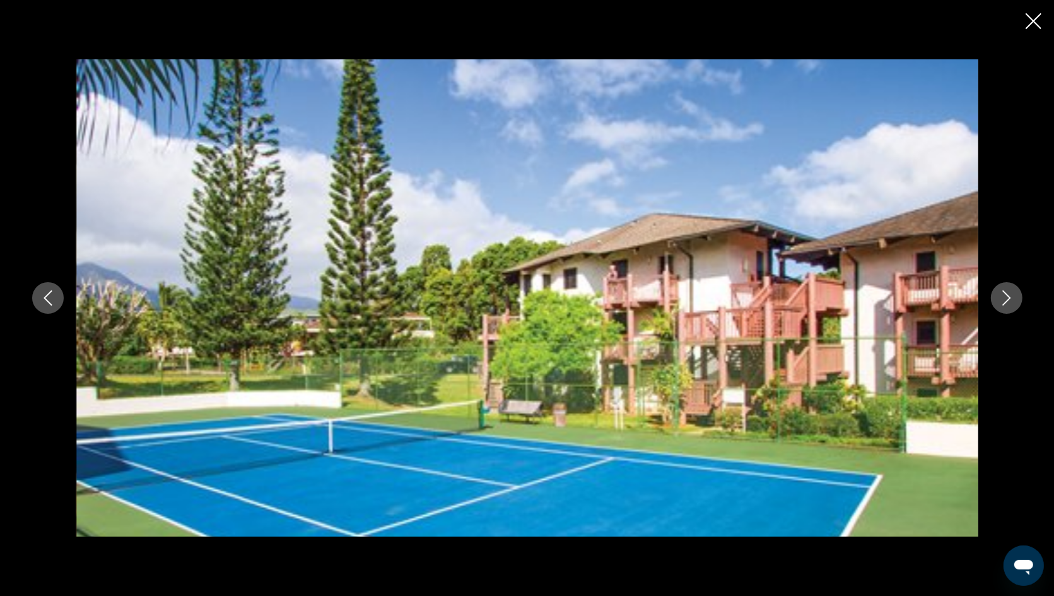
click at [753, 297] on icon "Next image" at bounding box center [1007, 297] width 8 height 15
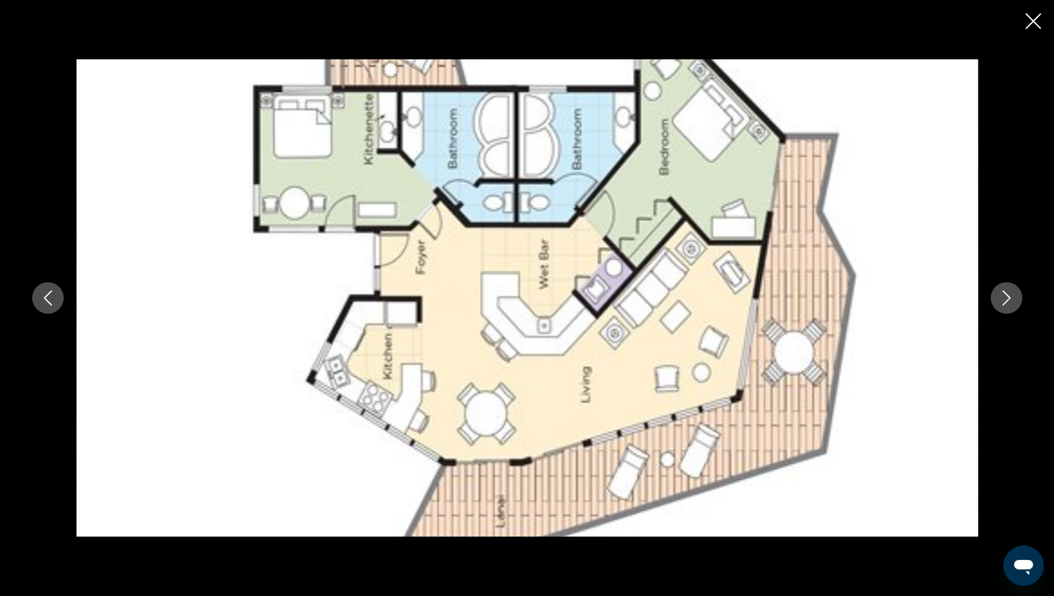
click at [753, 297] on icon "Next image" at bounding box center [1007, 297] width 8 height 15
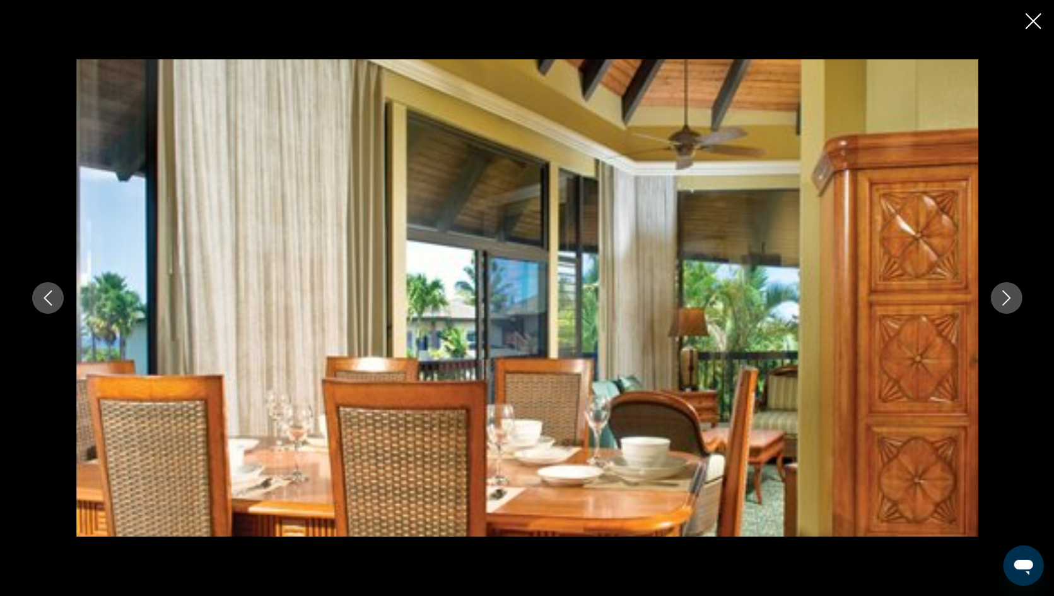
click at [753, 297] on icon "Next image" at bounding box center [1007, 297] width 8 height 15
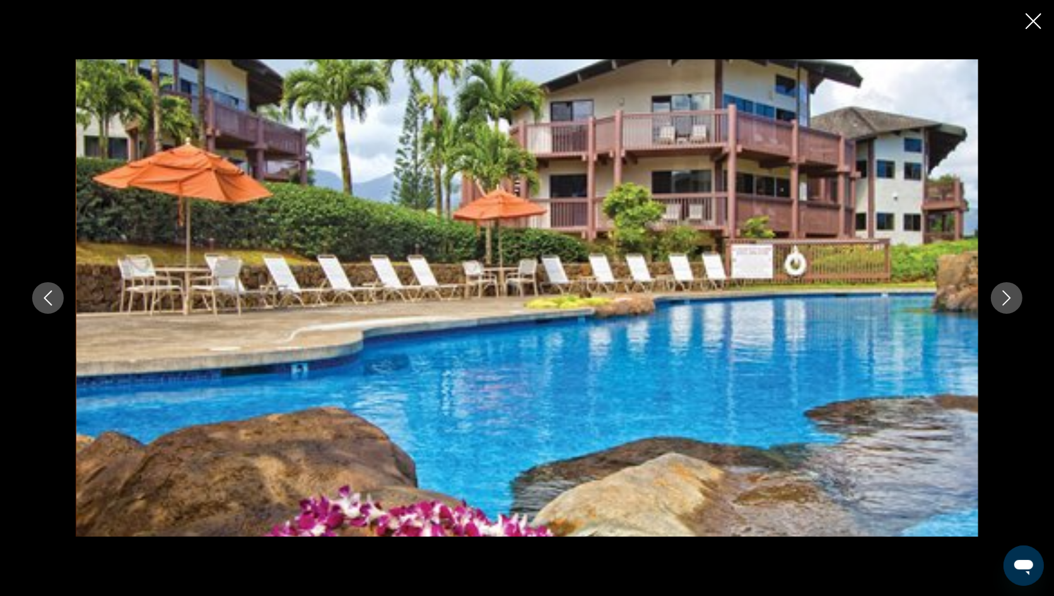
click at [753, 17] on icon "Close slideshow" at bounding box center [1034, 21] width 16 height 16
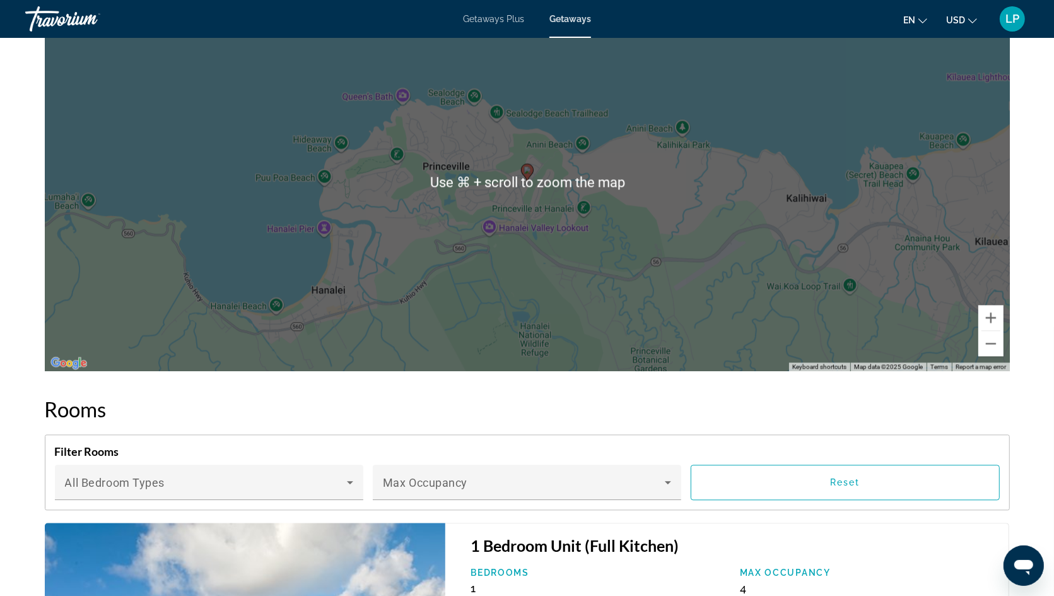
scroll to position [2225, 0]
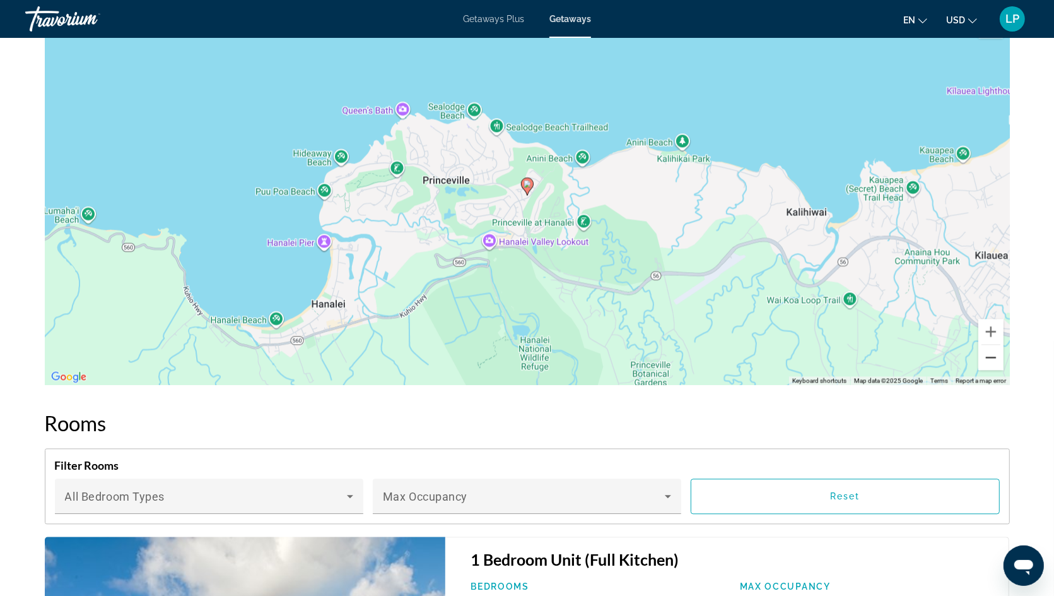
click at [753, 353] on button "Zoom out" at bounding box center [991, 357] width 25 height 25
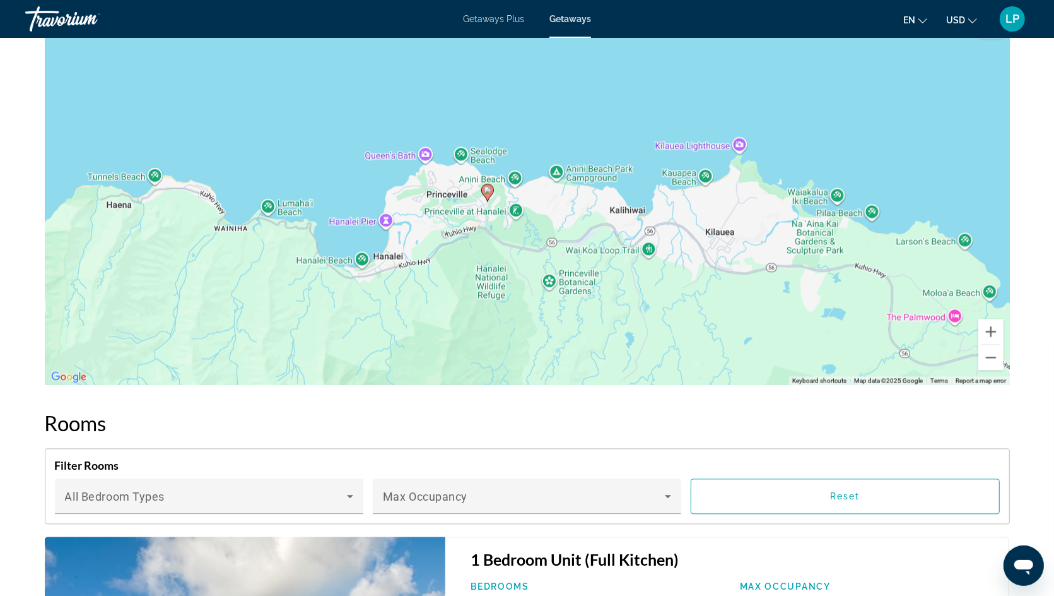
drag, startPoint x: 868, startPoint y: 233, endPoint x: 827, endPoint y: 239, distance: 41.5
click at [753, 239] on div "To activate drag with keyboard, press Alt + Enter. Once in keyboard drag state,…" at bounding box center [528, 195] width 966 height 379
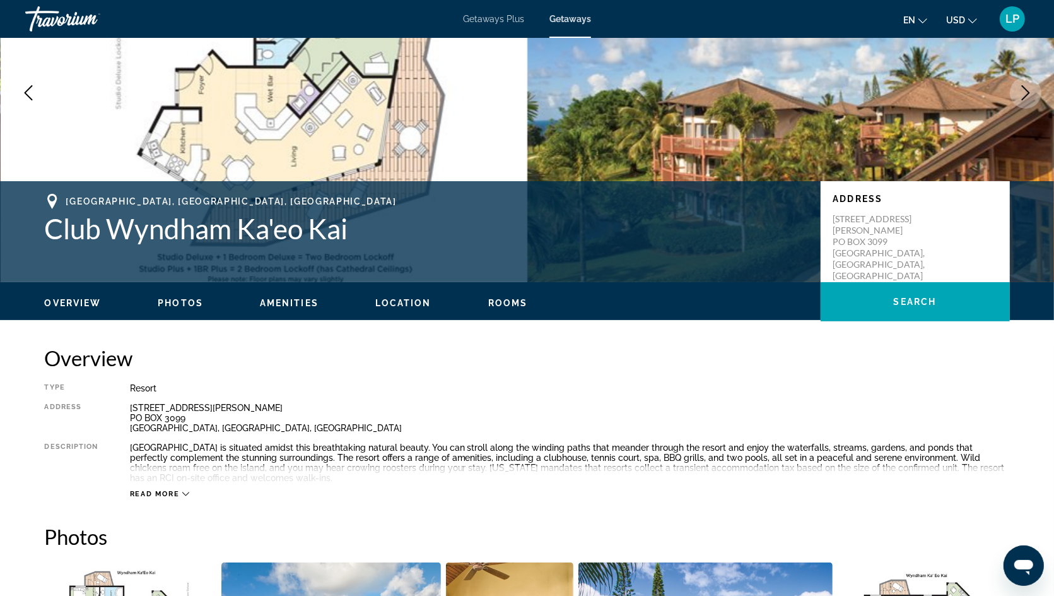
scroll to position [0, 0]
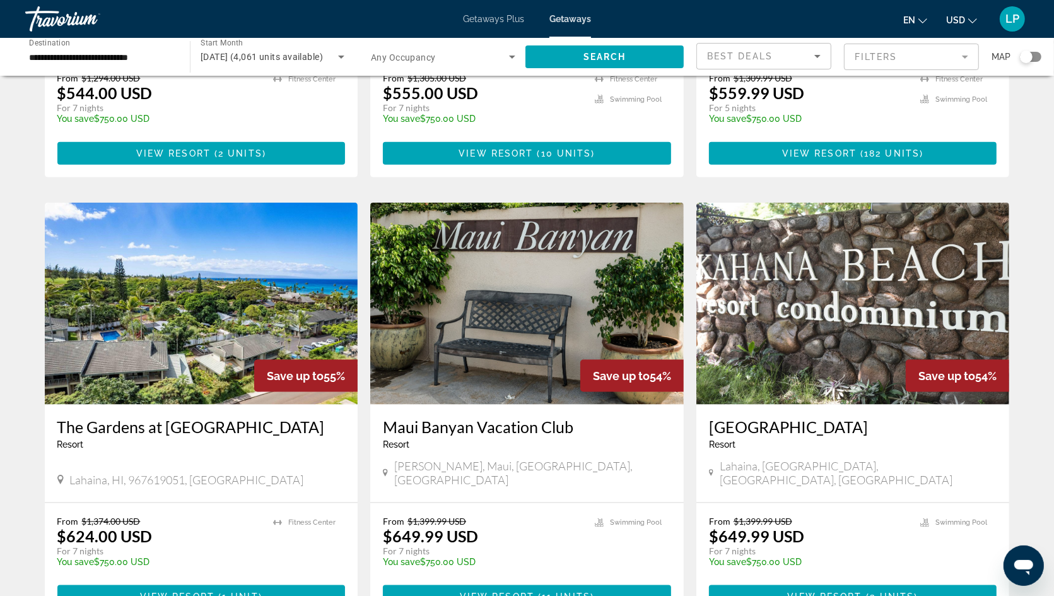
scroll to position [1349, 0]
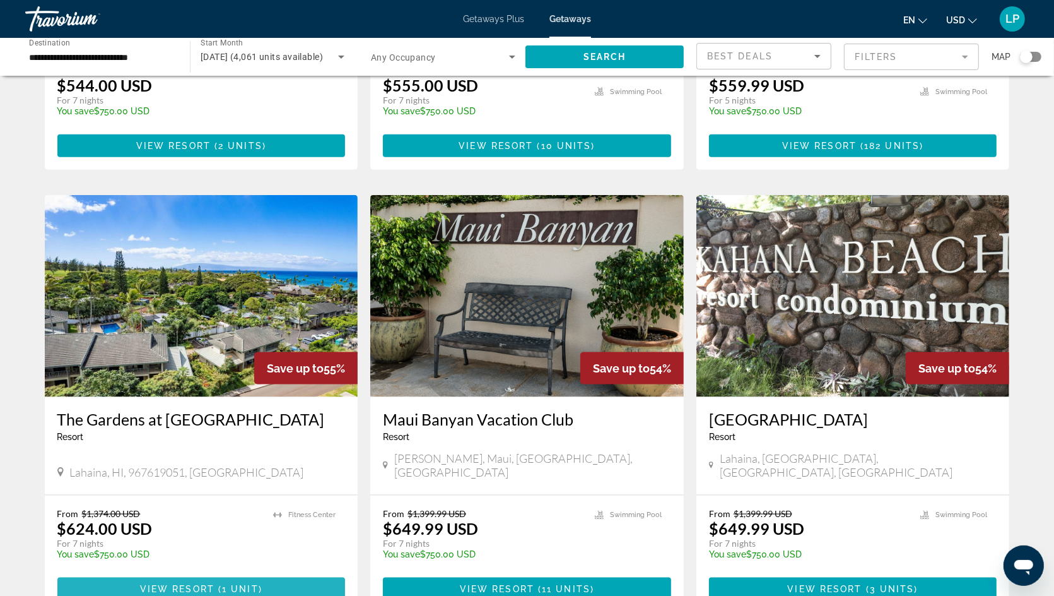
click at [165, 584] on span "View Resort" at bounding box center [177, 589] width 74 height 10
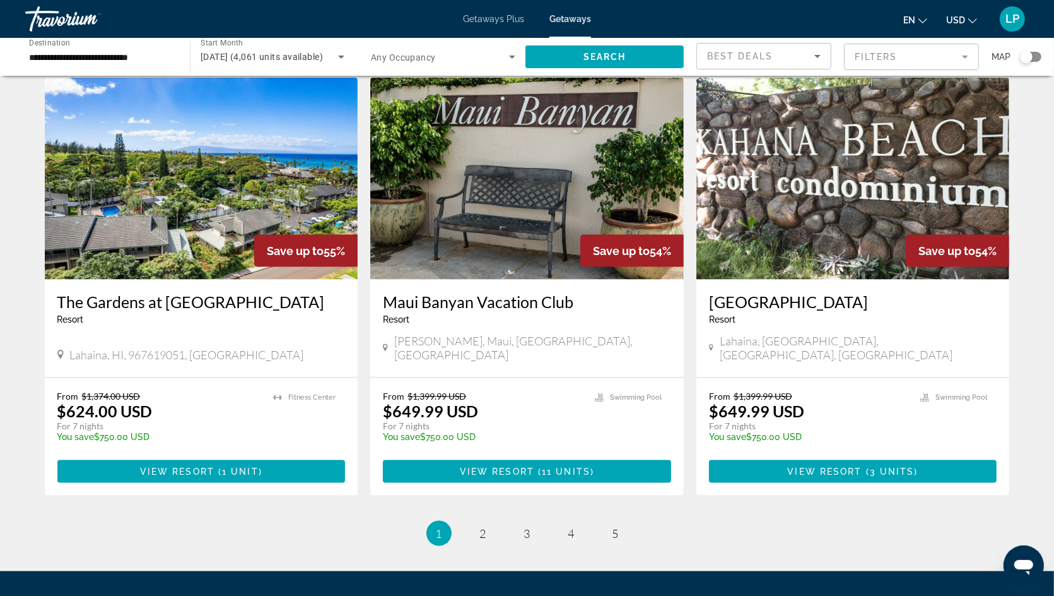
scroll to position [1501, 0]
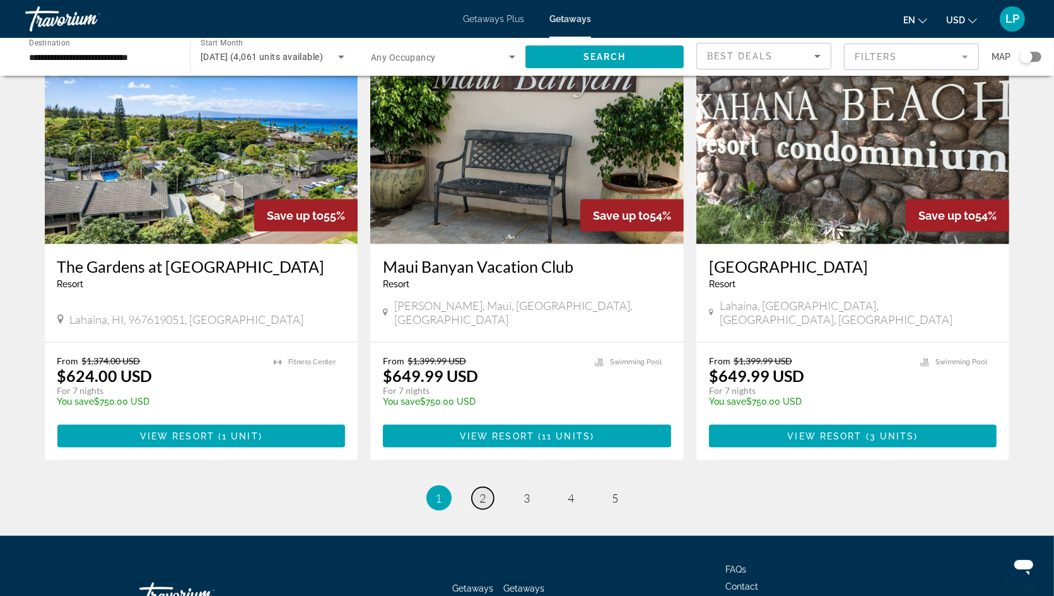
click at [483, 491] on span "2" at bounding box center [483, 498] width 6 height 14
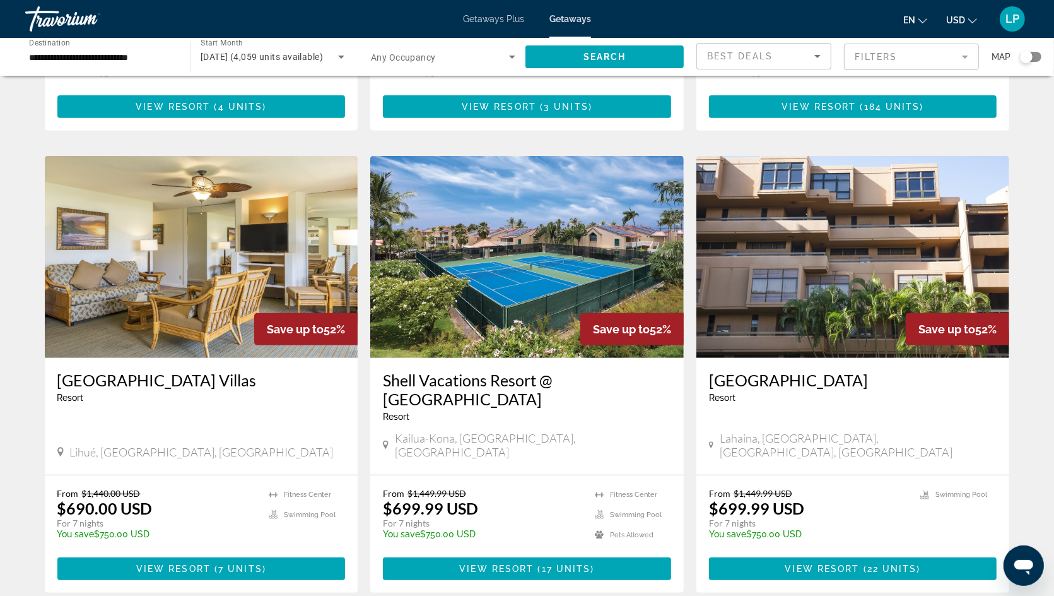
scroll to position [440, 0]
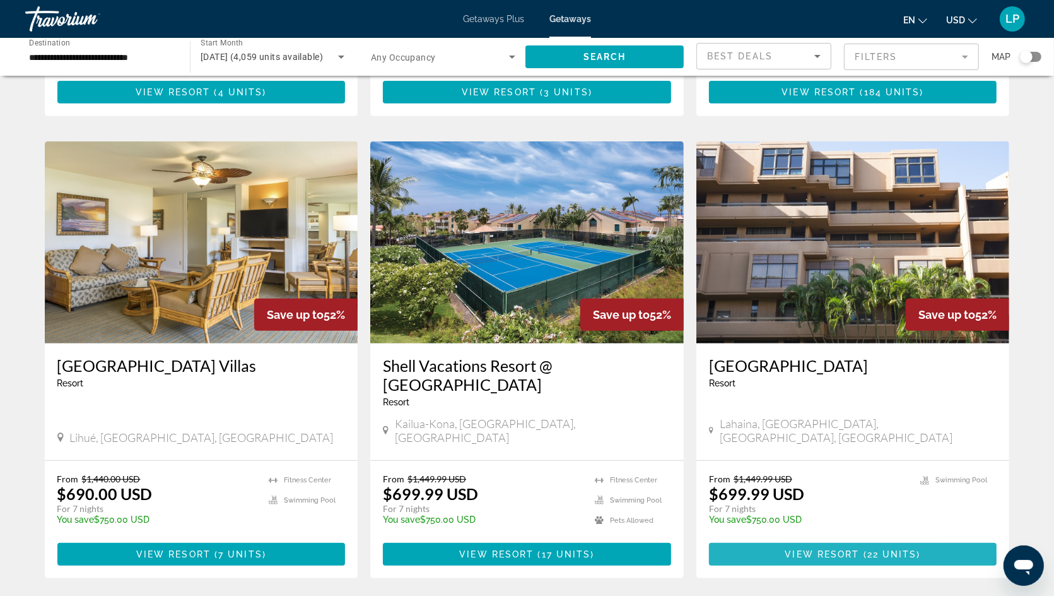
click at [753, 549] on span "View Resort" at bounding box center [823, 554] width 74 height 10
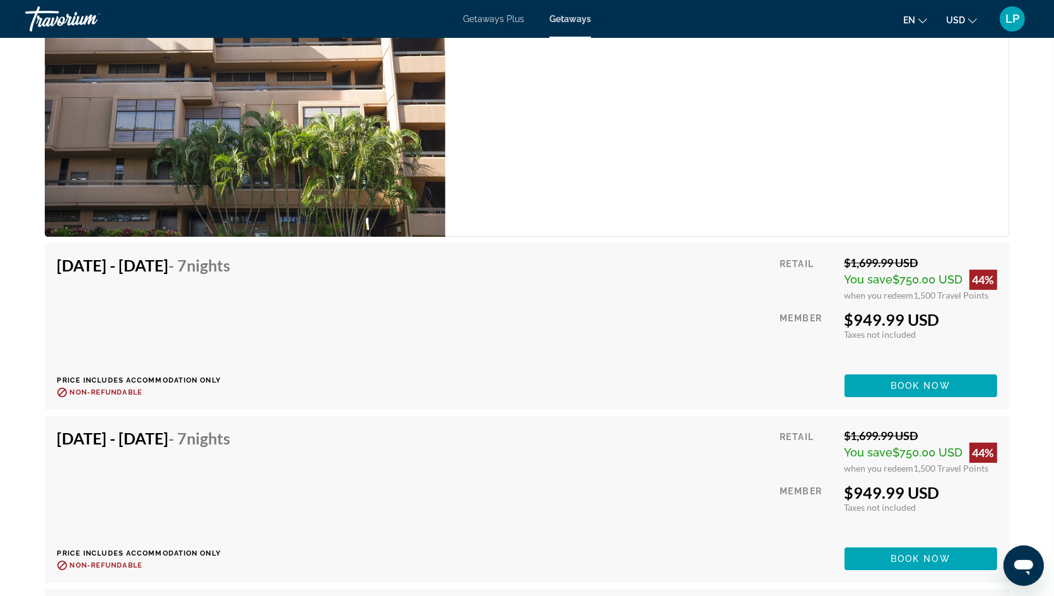
scroll to position [3538, 0]
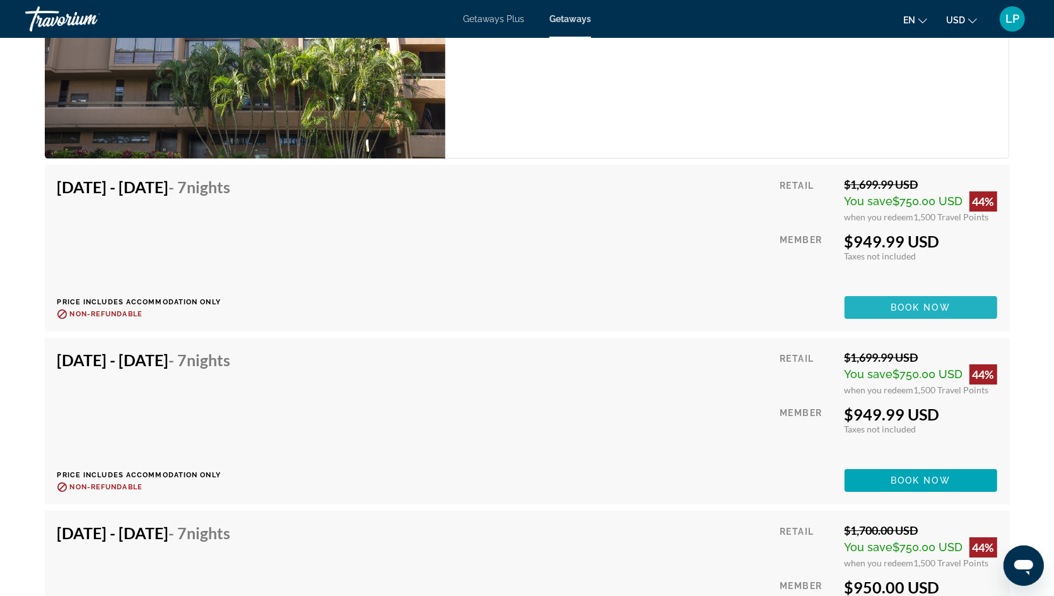
click at [753, 305] on span "Main content" at bounding box center [921, 307] width 153 height 30
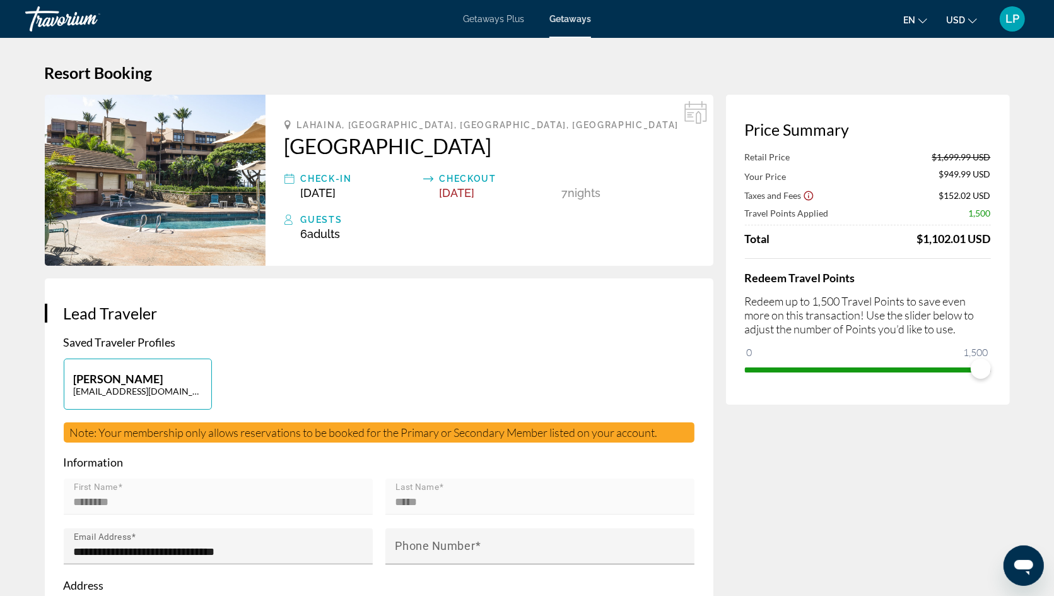
click at [753, 194] on icon "Show Taxes and Fees disclaimer" at bounding box center [808, 195] width 11 height 11
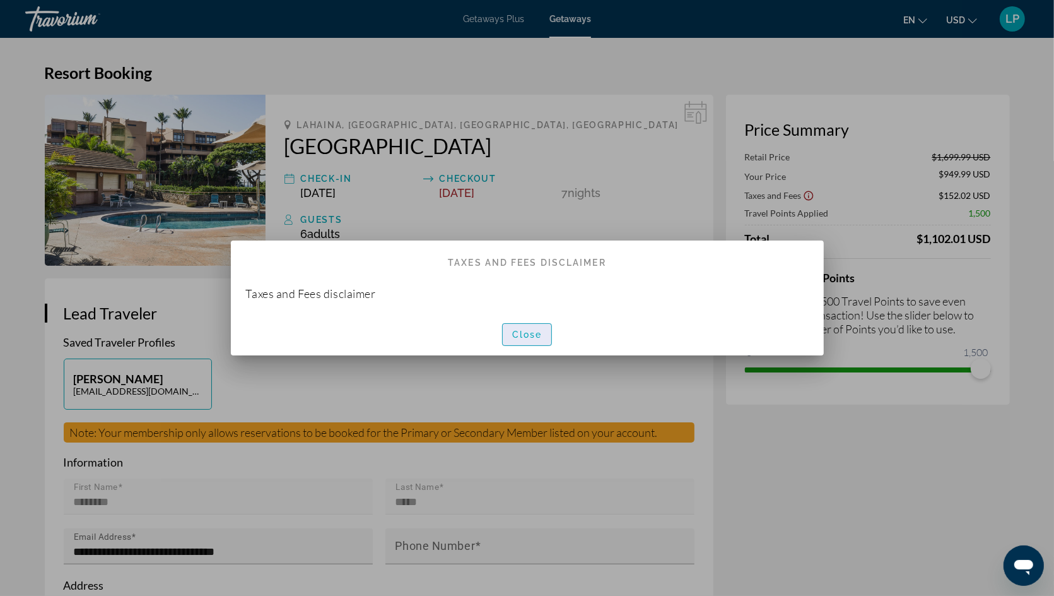
click at [524, 334] on span "Close" at bounding box center [527, 334] width 30 height 10
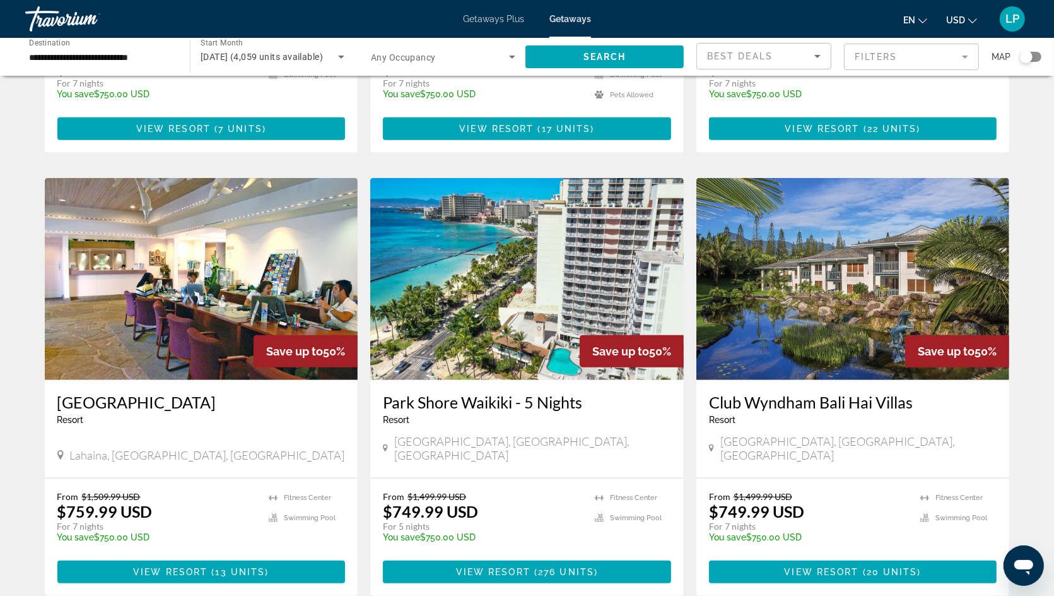
scroll to position [873, 0]
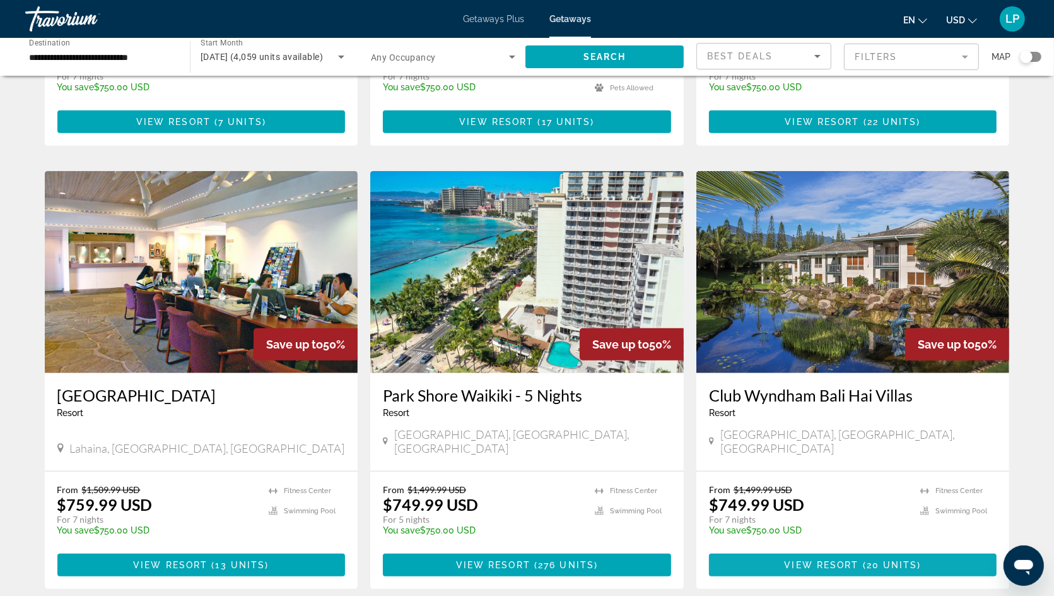
click at [753, 550] on span "Main content" at bounding box center [853, 565] width 288 height 30
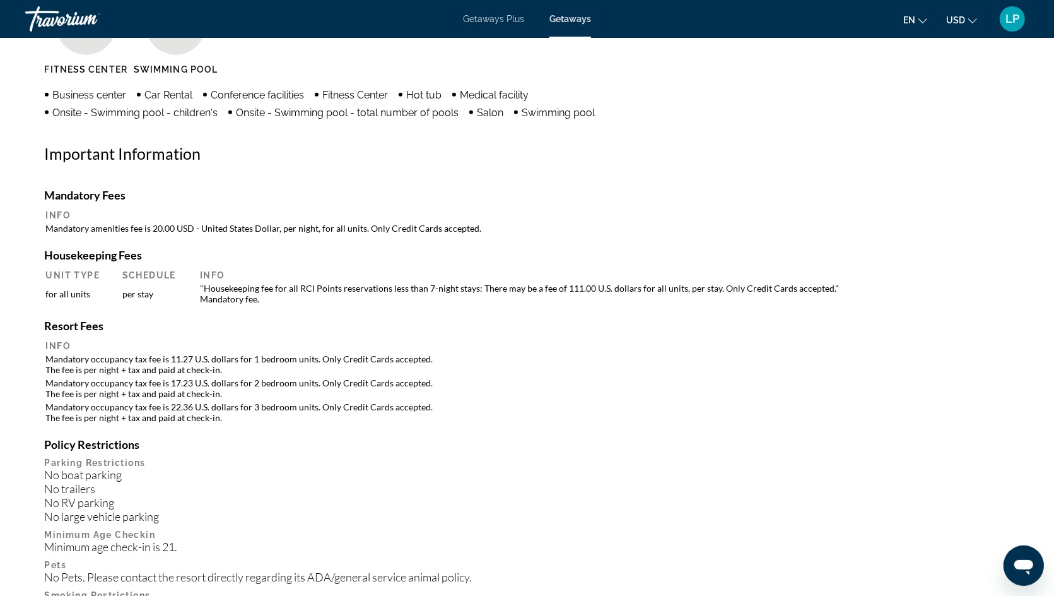
scroll to position [1080, 0]
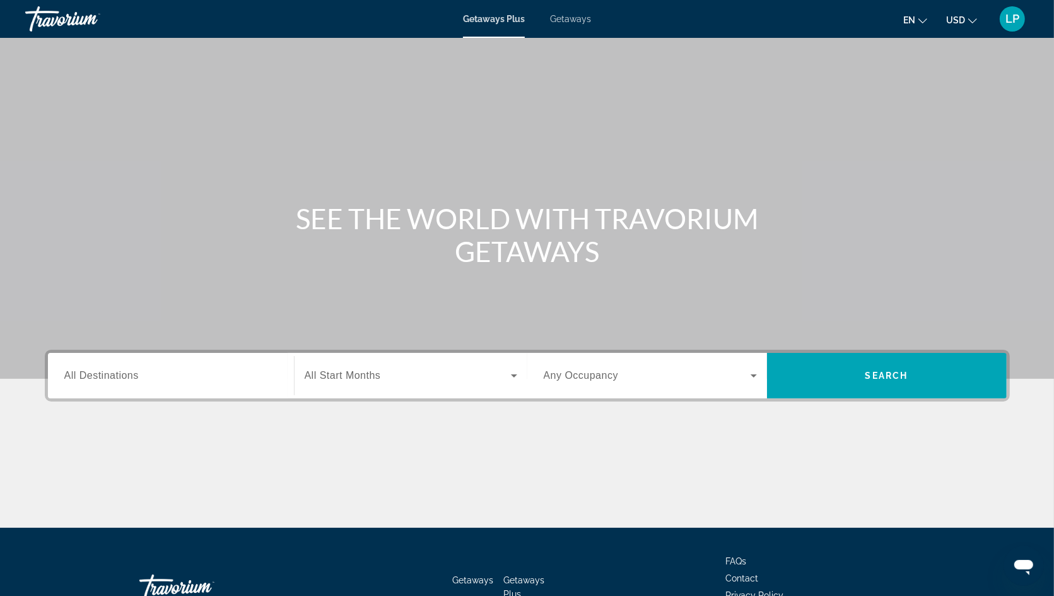
click at [573, 15] on span "Getaways" at bounding box center [570, 19] width 41 height 10
click at [115, 376] on span "All Destinations" at bounding box center [101, 375] width 74 height 11
click at [115, 376] on input "Destination All Destinations" at bounding box center [170, 376] width 213 height 15
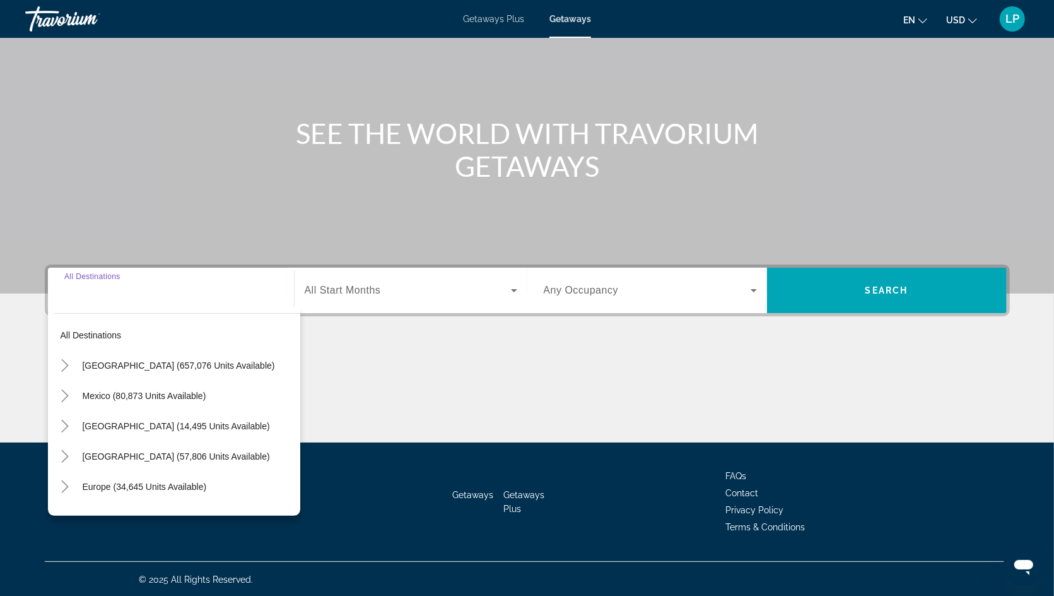
scroll to position [86, 0]
click at [61, 359] on icon "Toggle United States (657,076 units available)" at bounding box center [65, 364] width 13 height 13
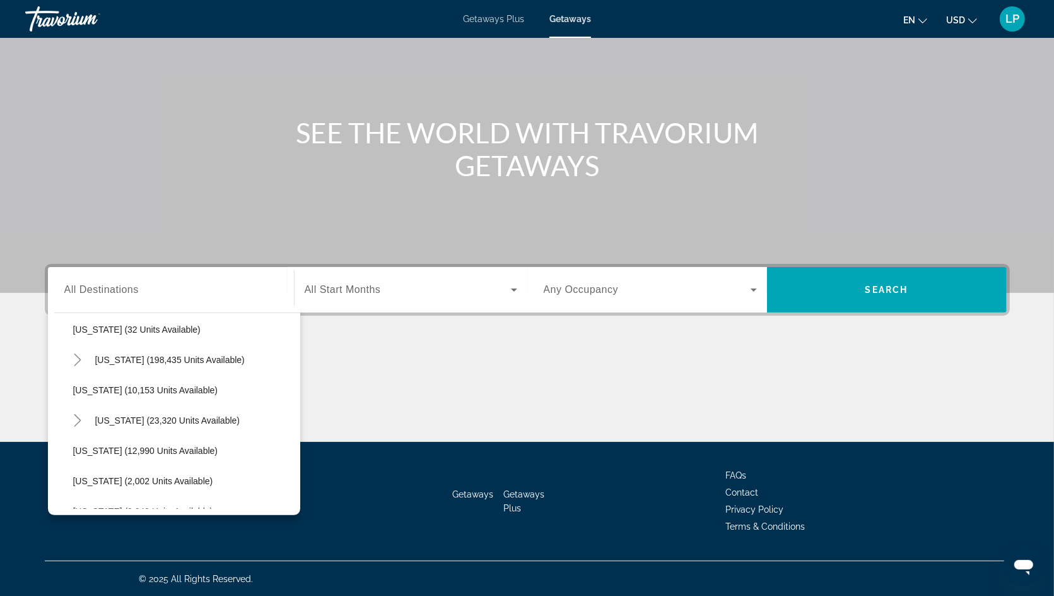
scroll to position [239, 0]
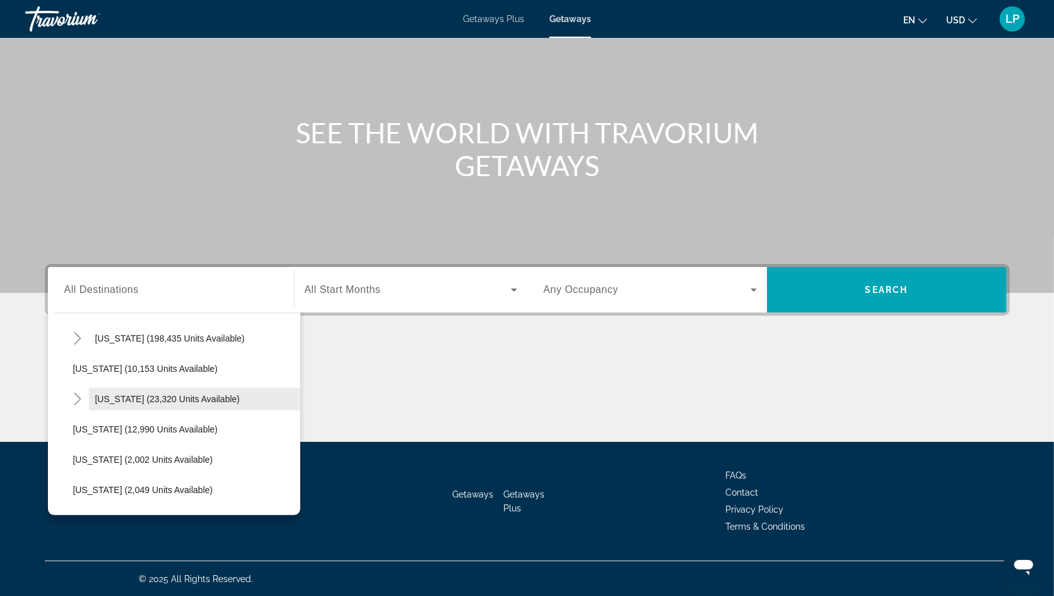
click at [115, 394] on span "[US_STATE] (23,320 units available)" at bounding box center [167, 399] width 145 height 10
type input "**********"
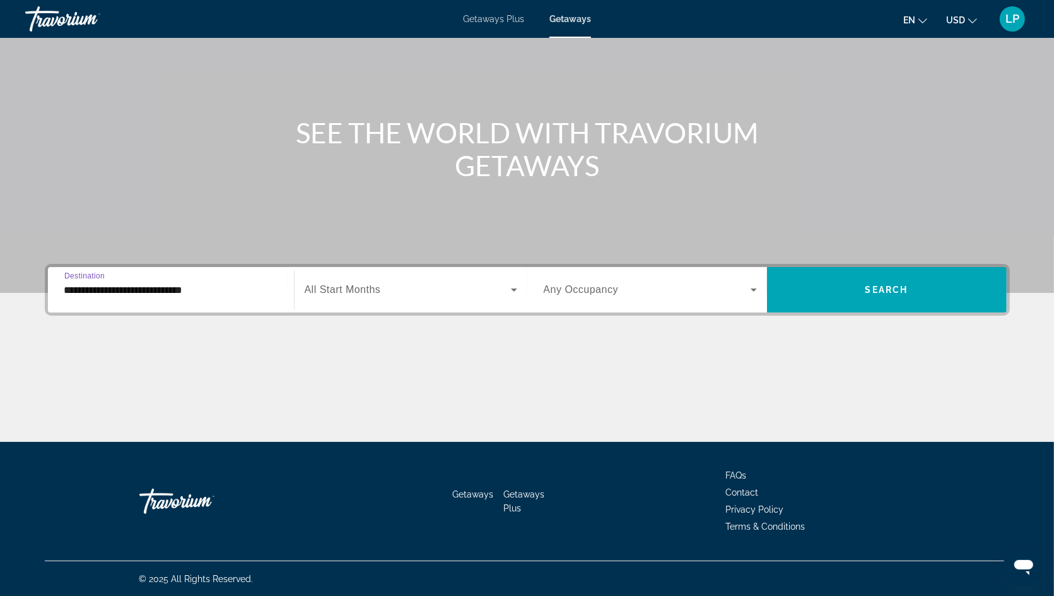
click at [351, 293] on span "All Start Months" at bounding box center [343, 289] width 76 height 11
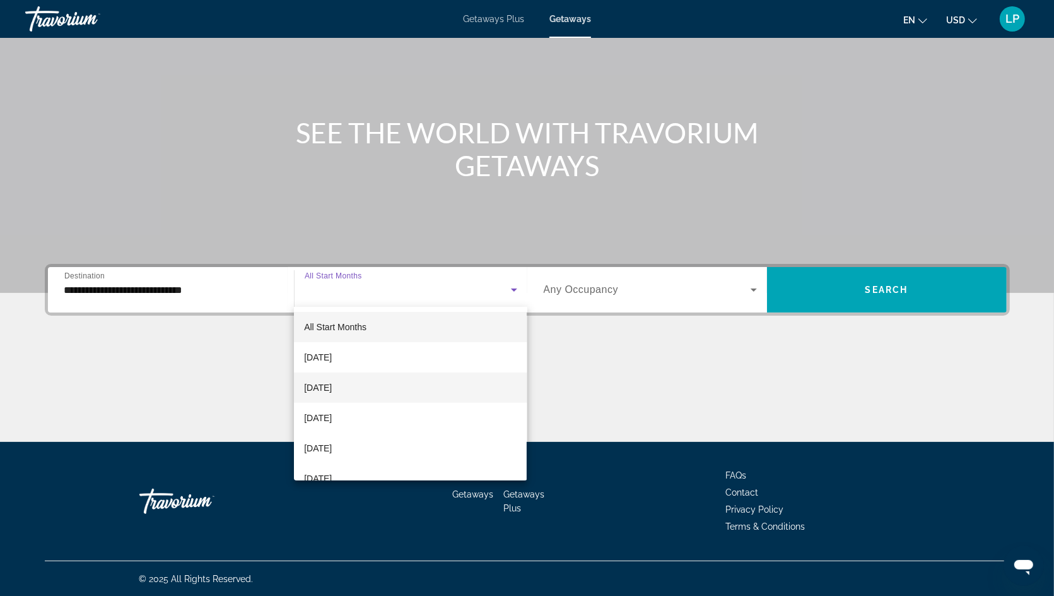
click at [332, 389] on span "[DATE]" at bounding box center [318, 387] width 28 height 15
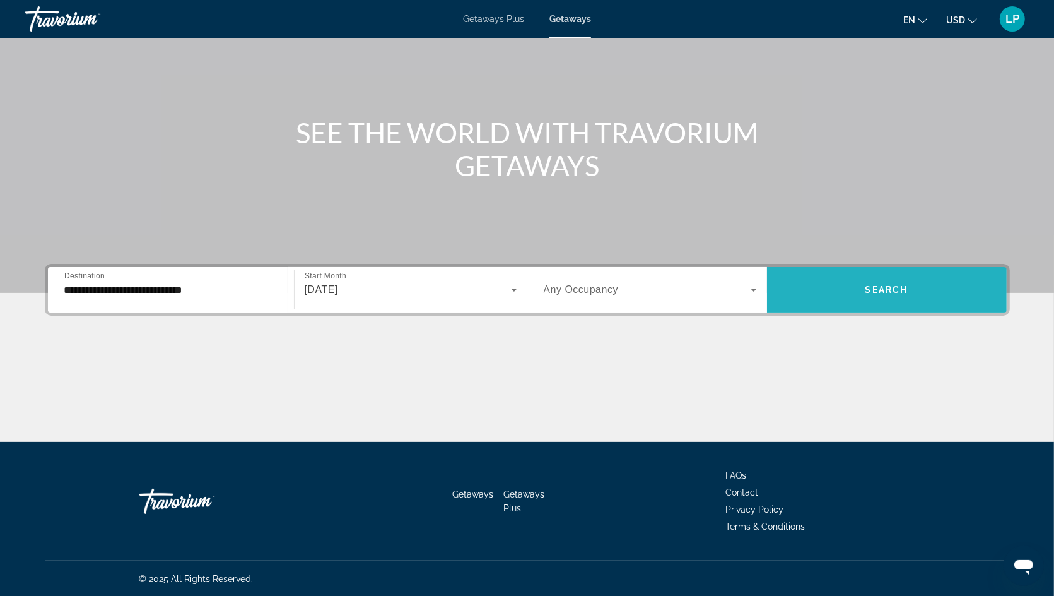
click at [870, 294] on span "Search widget" at bounding box center [887, 290] width 240 height 30
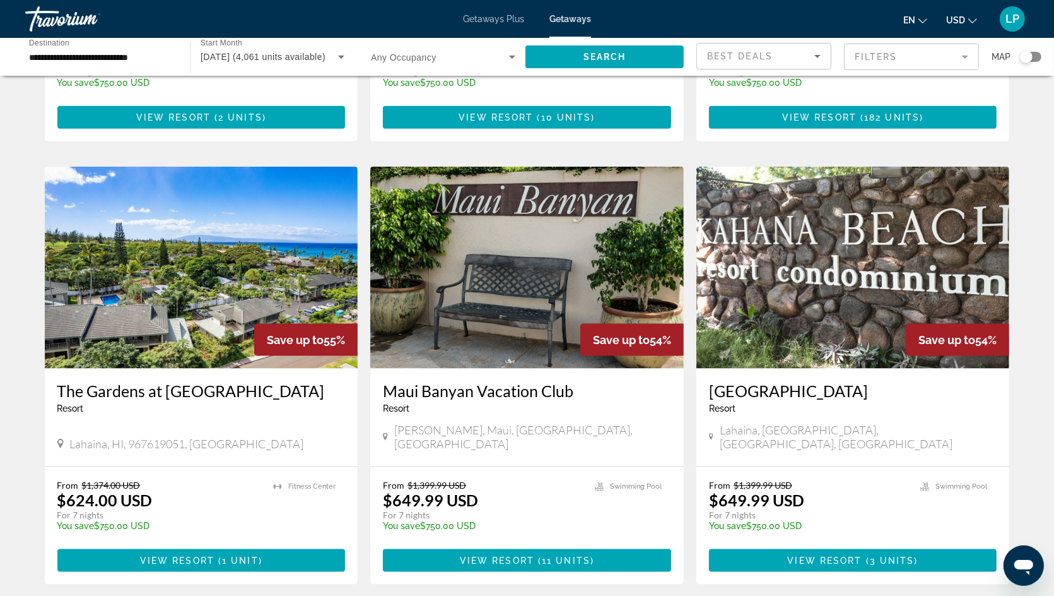
scroll to position [1383, 0]
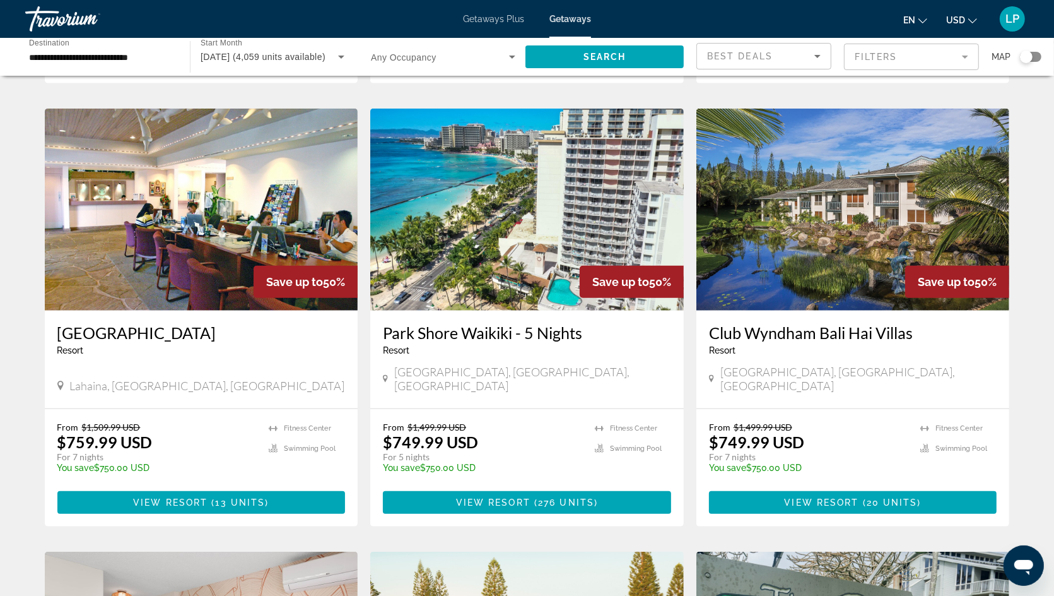
scroll to position [945, 0]
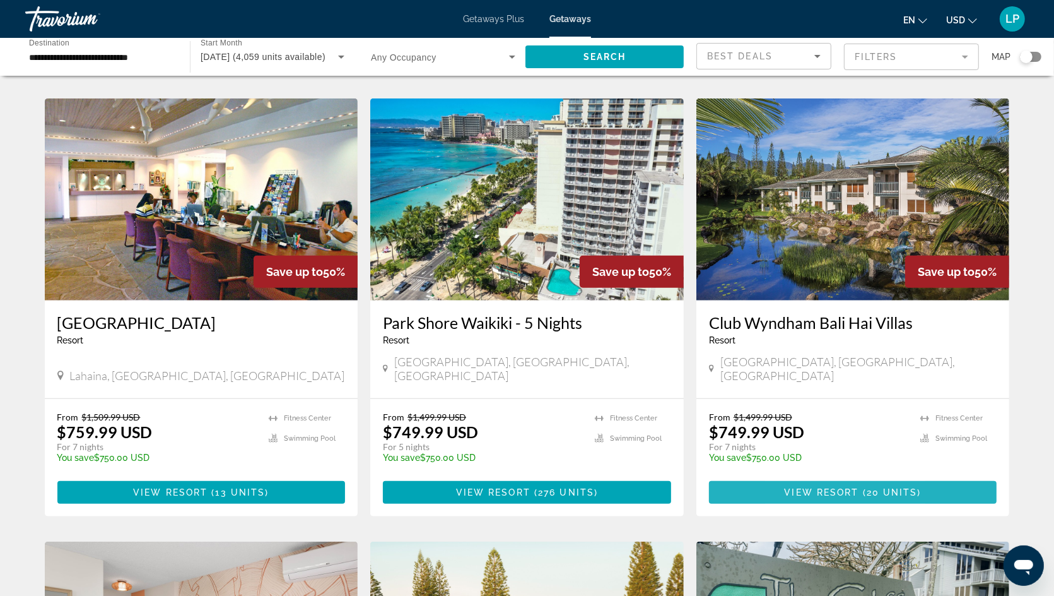
click at [801, 487] on span "View Resort" at bounding box center [822, 492] width 74 height 10
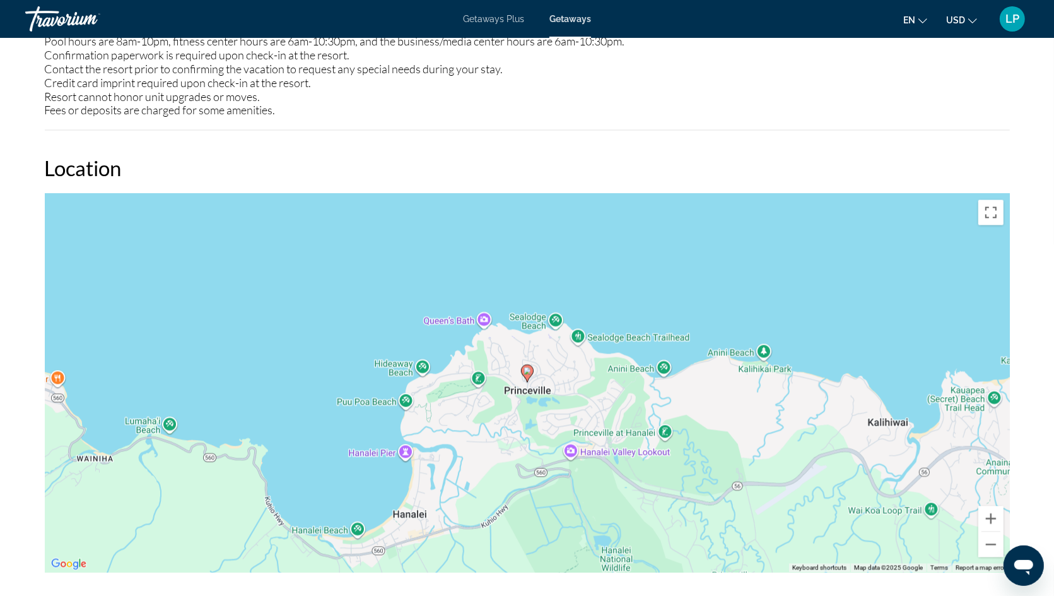
scroll to position [2077, 0]
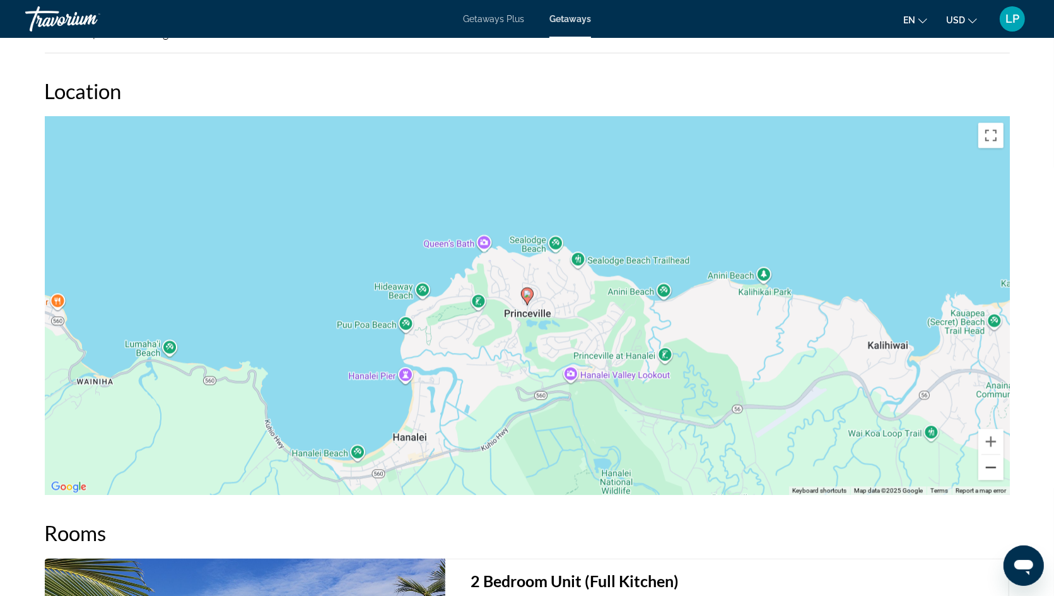
click at [995, 455] on button "Zoom out" at bounding box center [991, 467] width 25 height 25
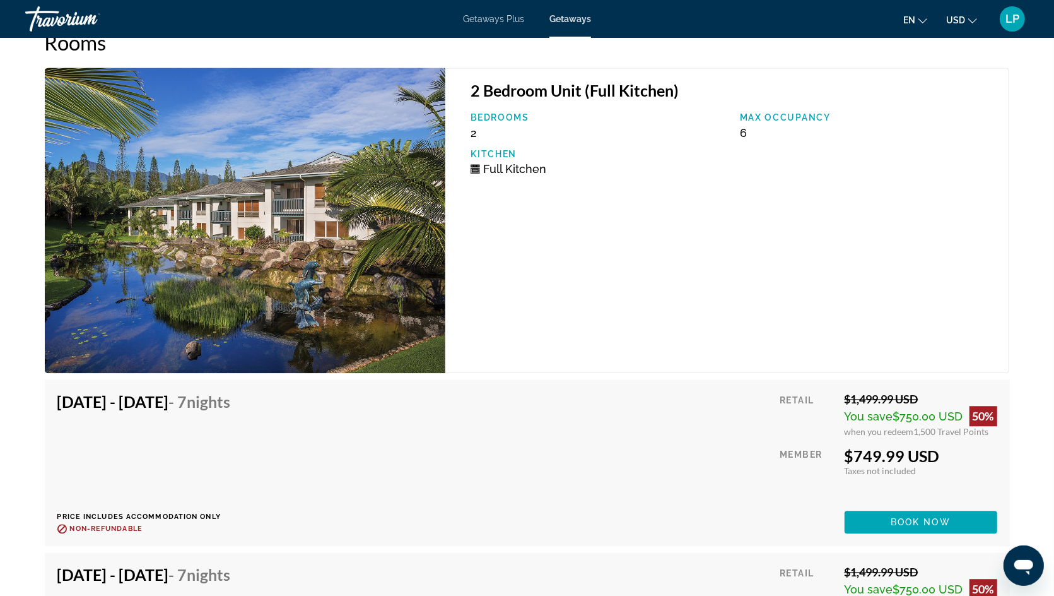
scroll to position [2567, 0]
